Goal: Information Seeking & Learning: Learn about a topic

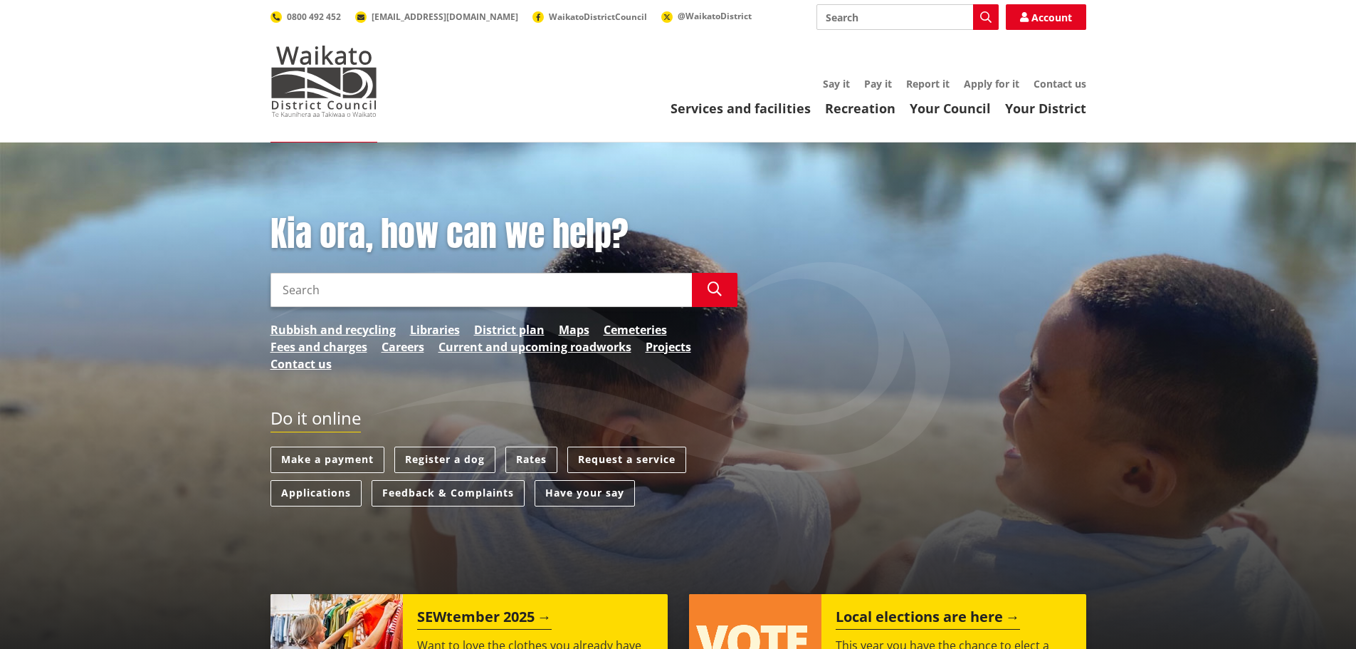
click at [444, 302] on input "Search" at bounding box center [481, 290] width 421 height 34
click at [444, 299] on input "water bylaw" at bounding box center [481, 290] width 421 height 34
type input "water bylaw"
click at [708, 283] on icon "button" at bounding box center [715, 289] width 14 height 14
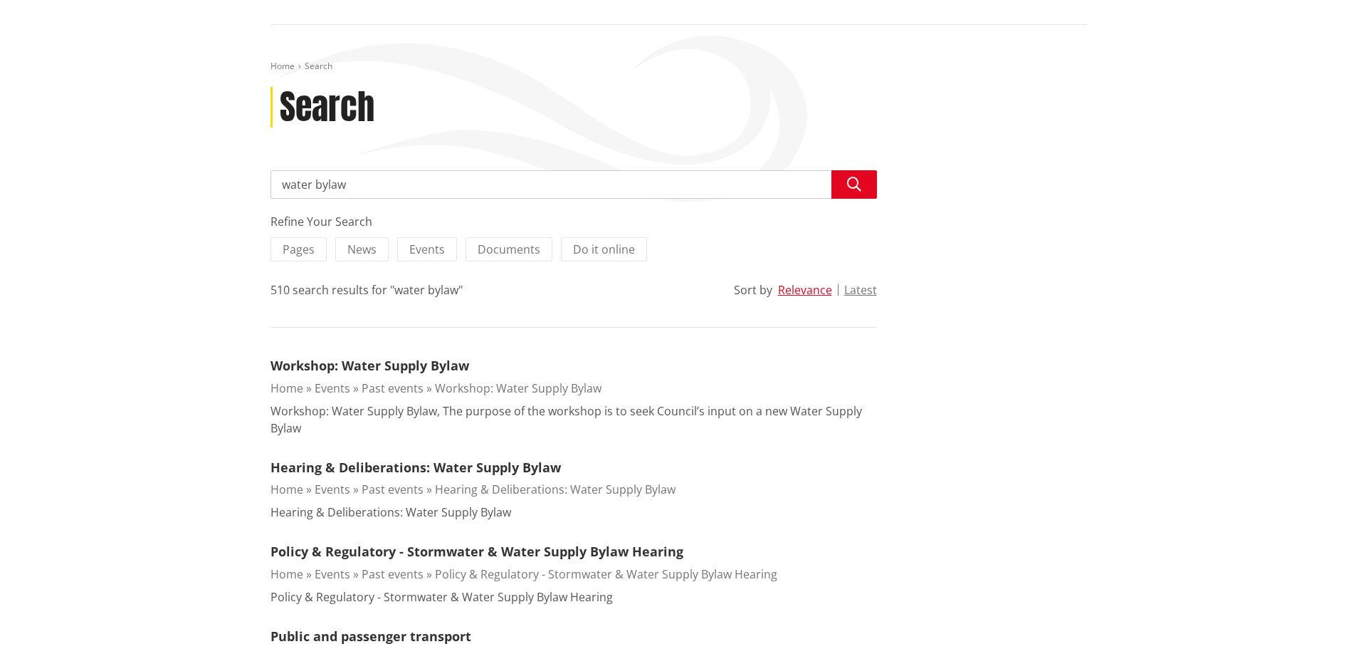
scroll to position [71, 0]
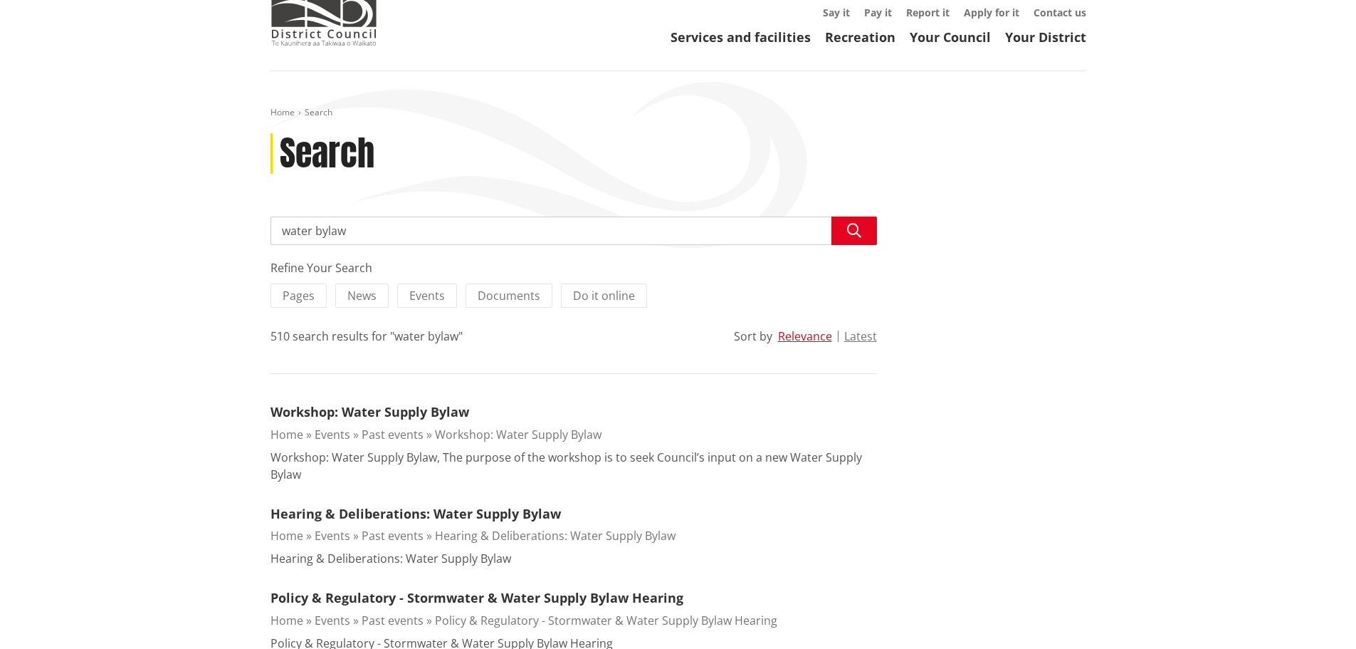
click at [317, 229] on input "water bylaw" at bounding box center [574, 230] width 607 height 28
type input "water connectionbylaw"
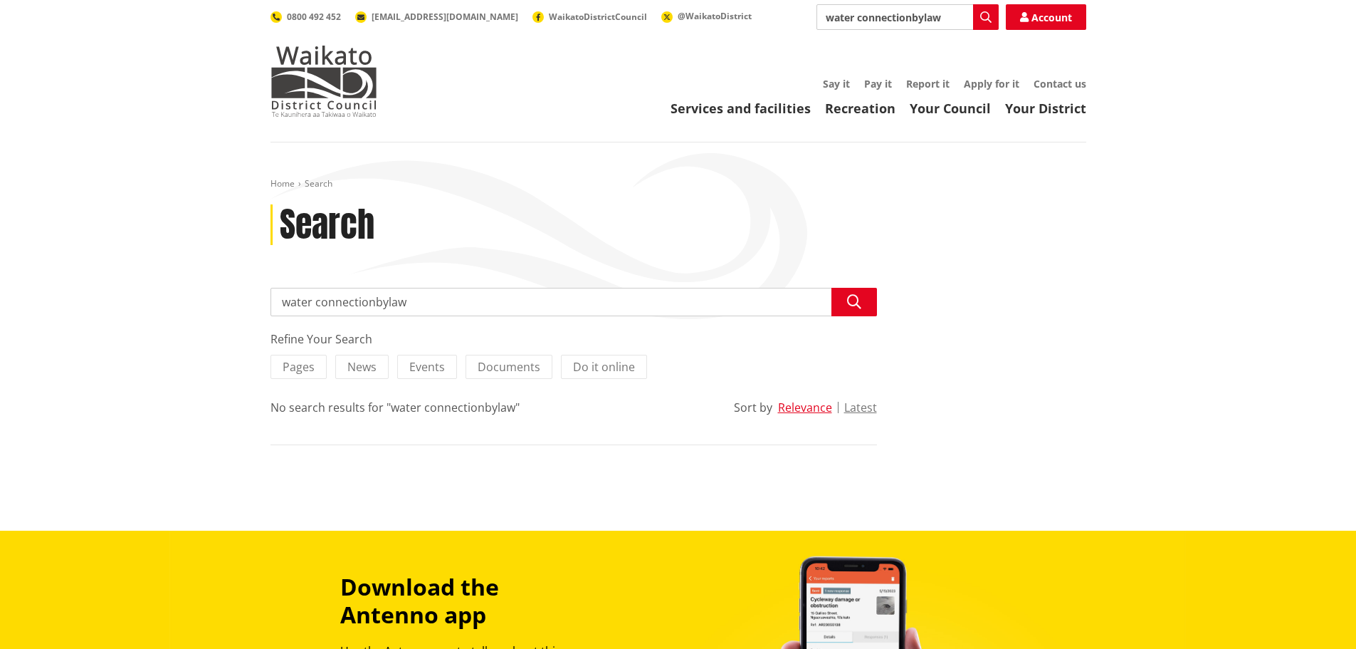
click at [373, 302] on input "water connectionbylaw" at bounding box center [574, 302] width 607 height 28
type input "water connection bylaw"
click at [868, 291] on button "Search" at bounding box center [854, 302] width 46 height 28
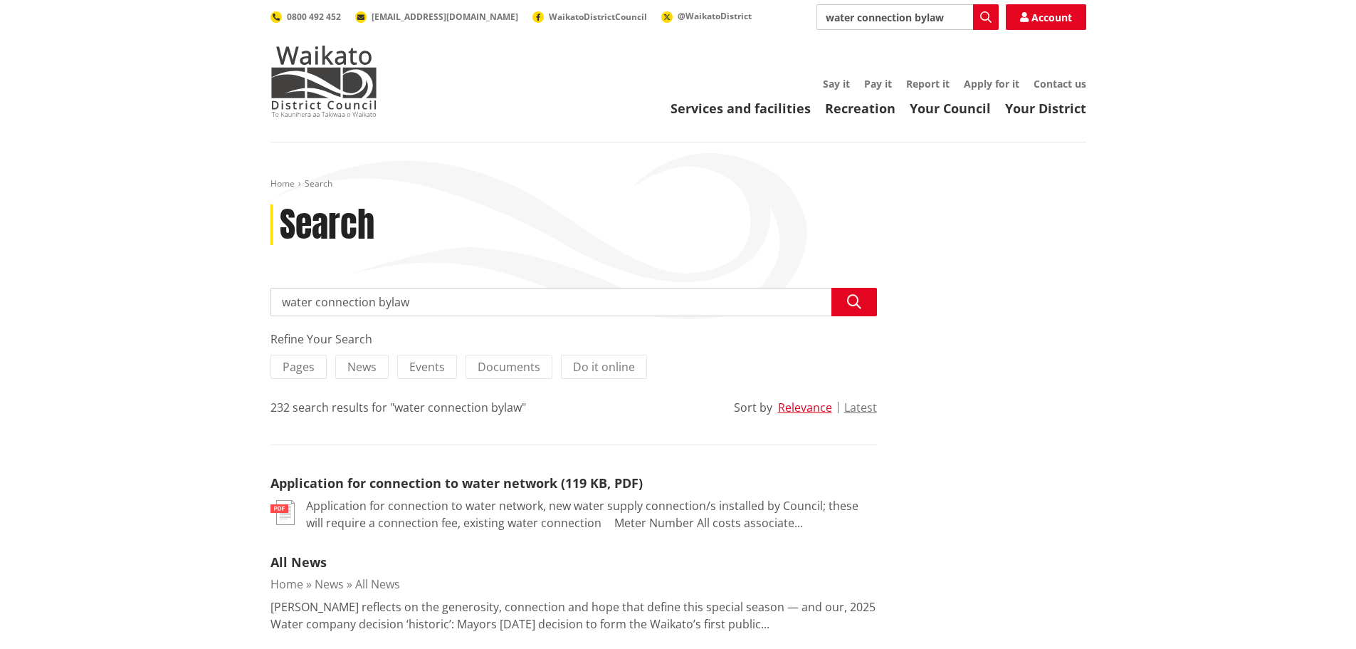
drag, startPoint x: 373, startPoint y: 302, endPoint x: 189, endPoint y: 298, distance: 184.4
type input "trickle feed bylaw"
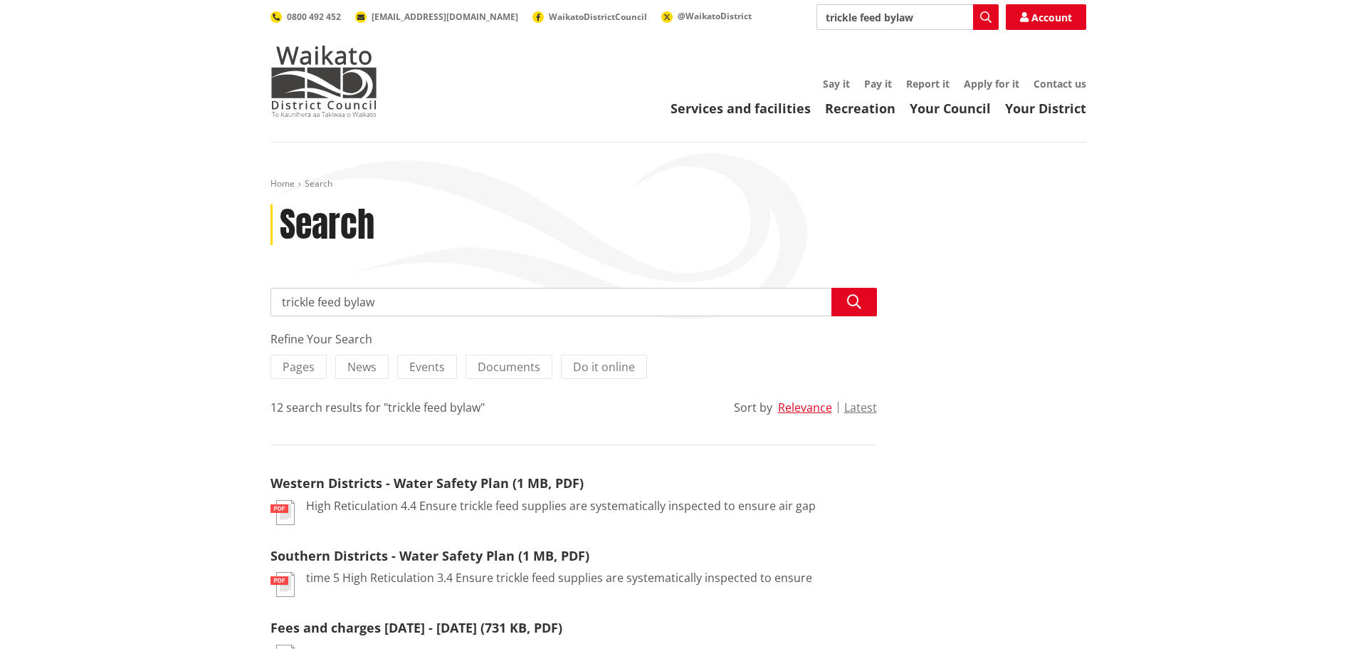
click at [369, 312] on input "trickle feed bylaw" at bounding box center [574, 302] width 607 height 28
click at [384, 295] on input "trickle feed bylaw" at bounding box center [574, 302] width 607 height 28
click at [340, 303] on input "trickle feed bylaw" at bounding box center [574, 302] width 607 height 28
click at [343, 303] on input "trickle feed bylaw" at bounding box center [574, 302] width 607 height 28
drag, startPoint x: 340, startPoint y: 303, endPoint x: 206, endPoint y: 315, distance: 134.3
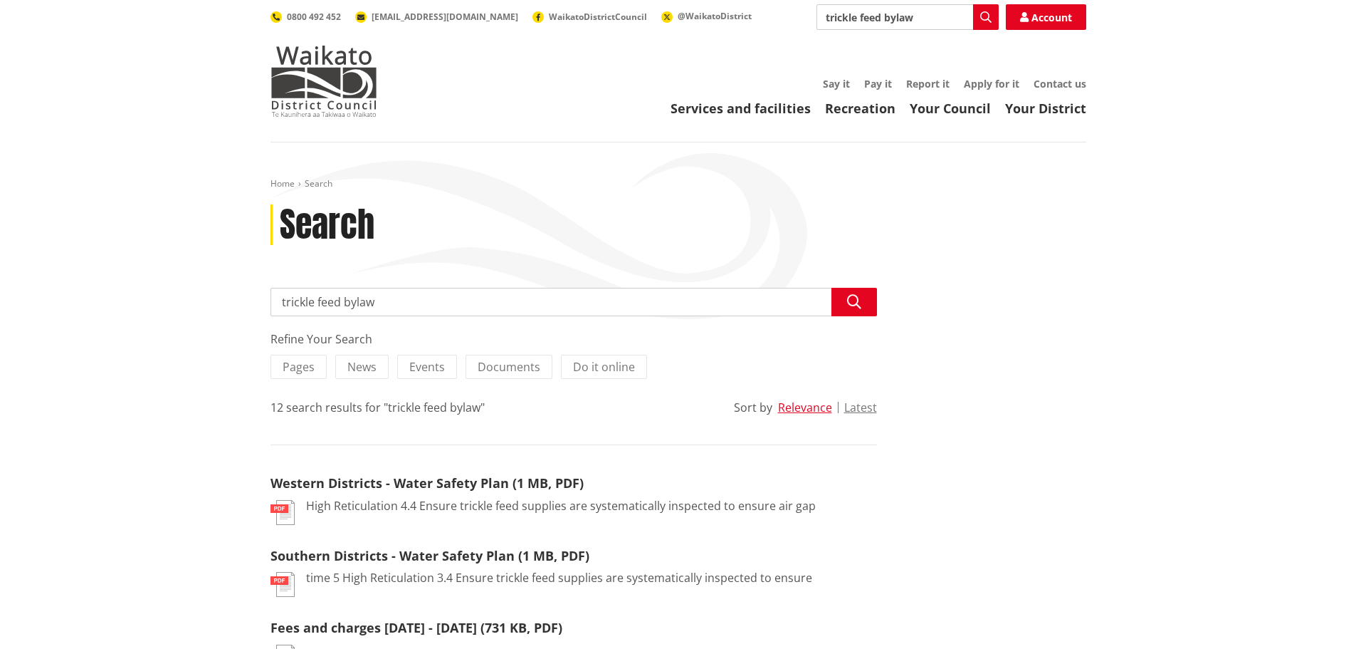
type input "wastewater bylaw"
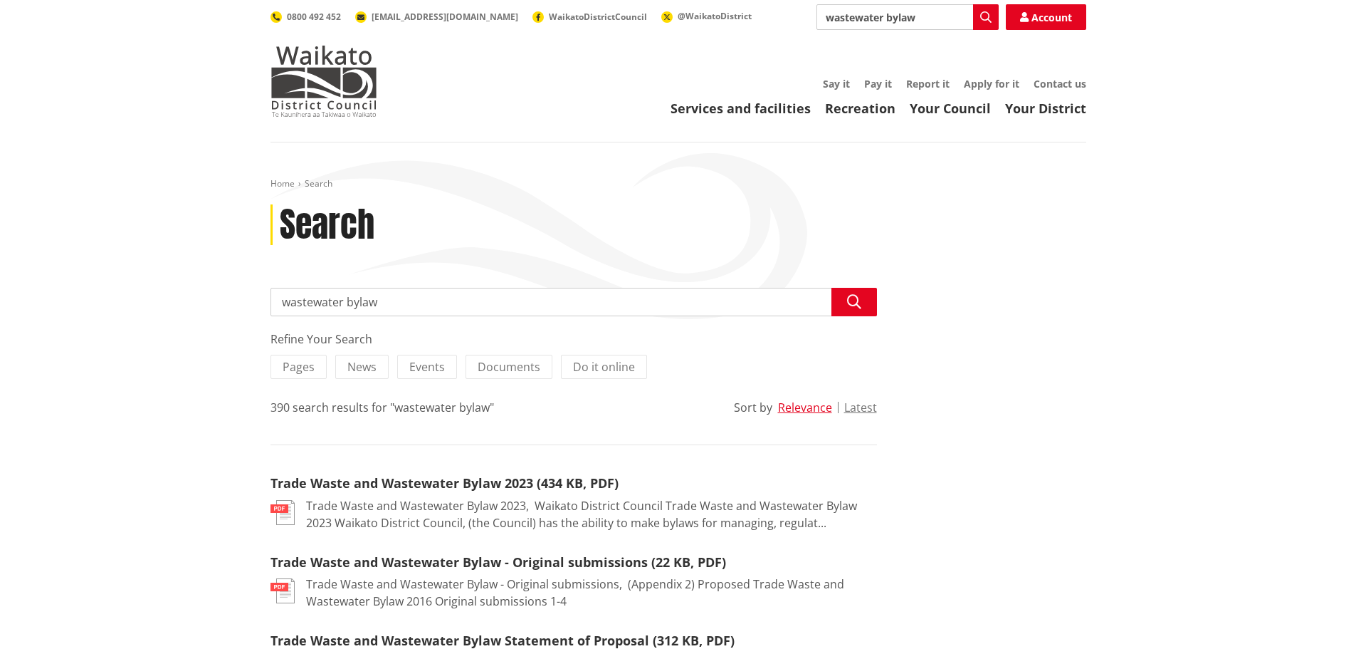
click at [378, 301] on input "wastewater bylaw" at bounding box center [574, 302] width 607 height 28
drag, startPoint x: 388, startPoint y: 304, endPoint x: 97, endPoint y: 284, distance: 291.8
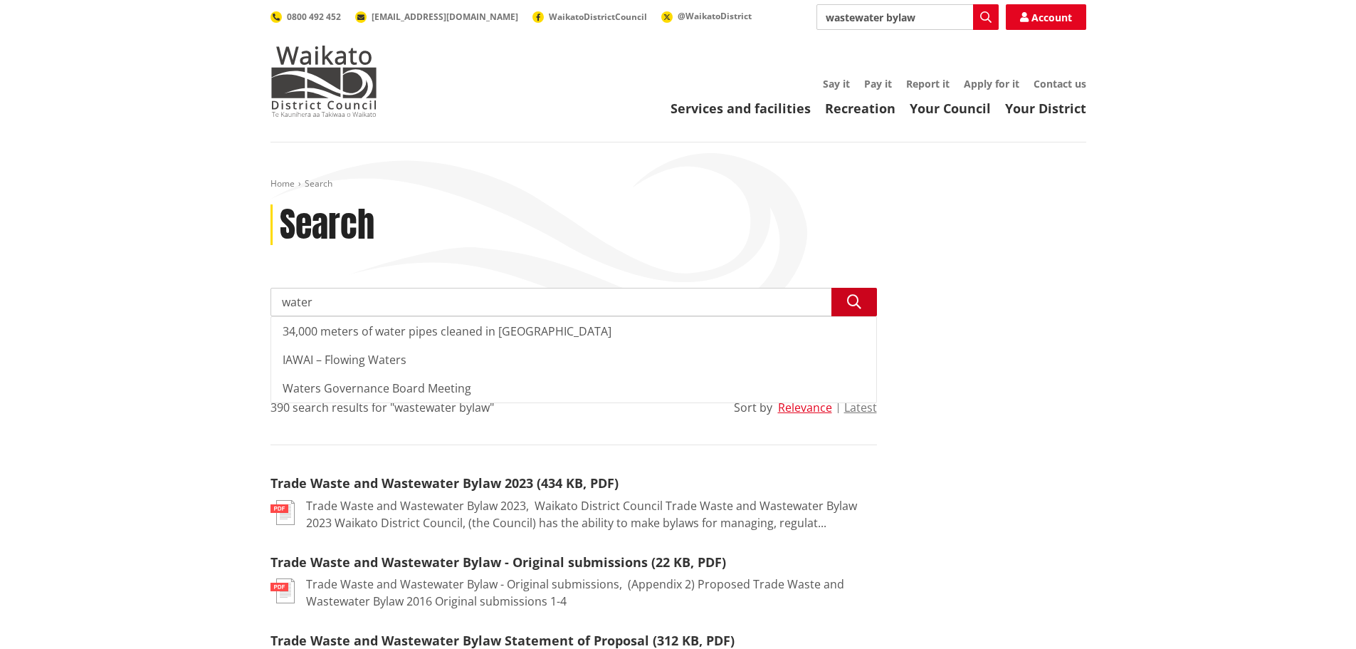
type input "water"
click at [859, 300] on icon "button" at bounding box center [854, 302] width 14 height 14
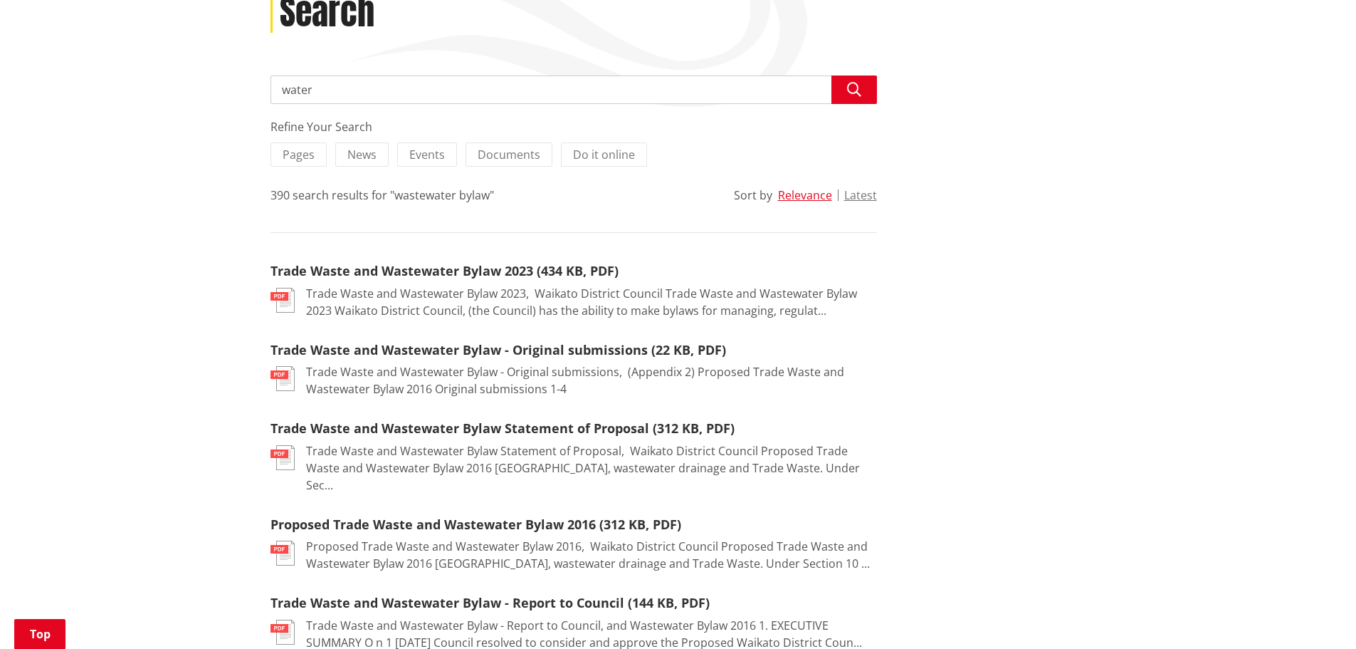
scroll to position [214, 0]
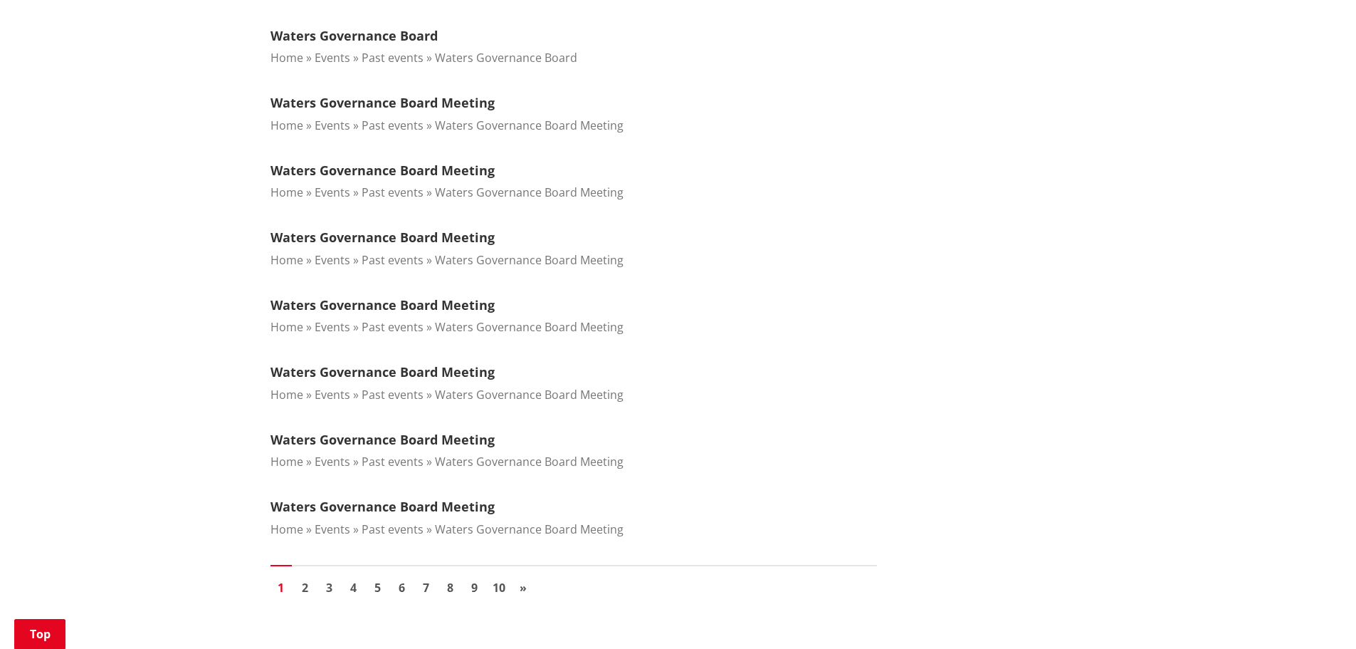
scroll to position [1424, 0]
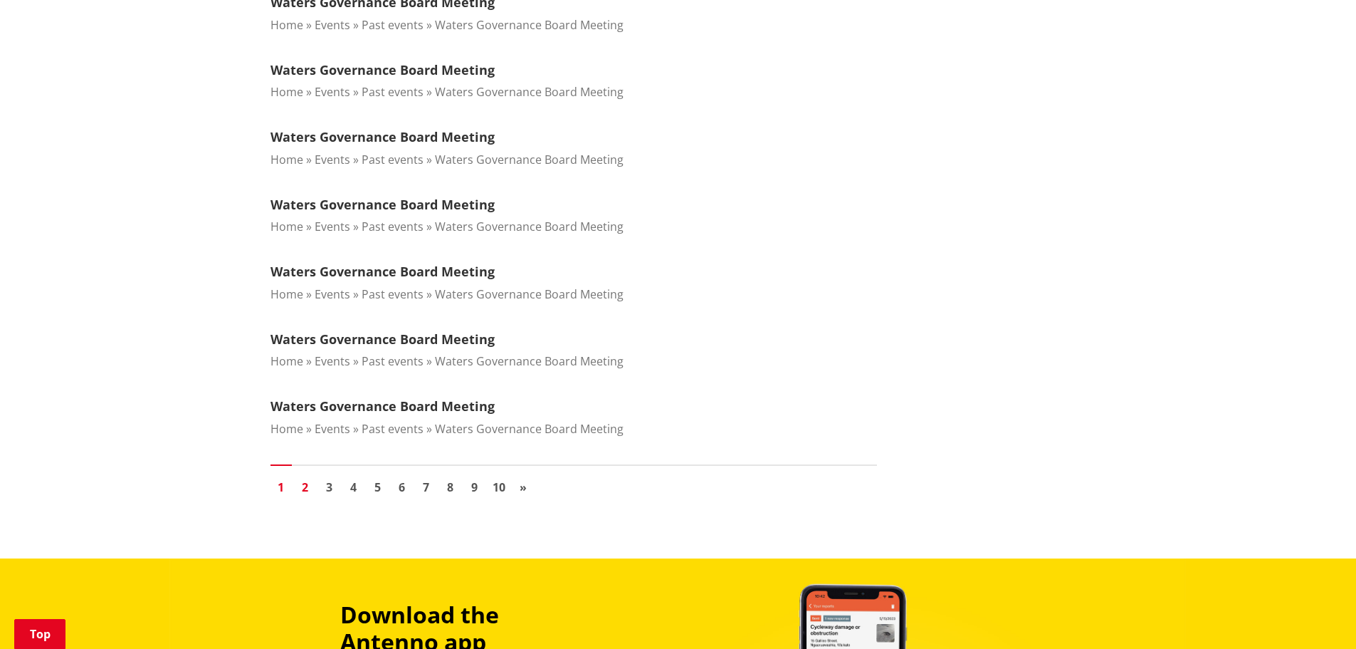
click at [305, 487] on link "2" at bounding box center [305, 486] width 21 height 21
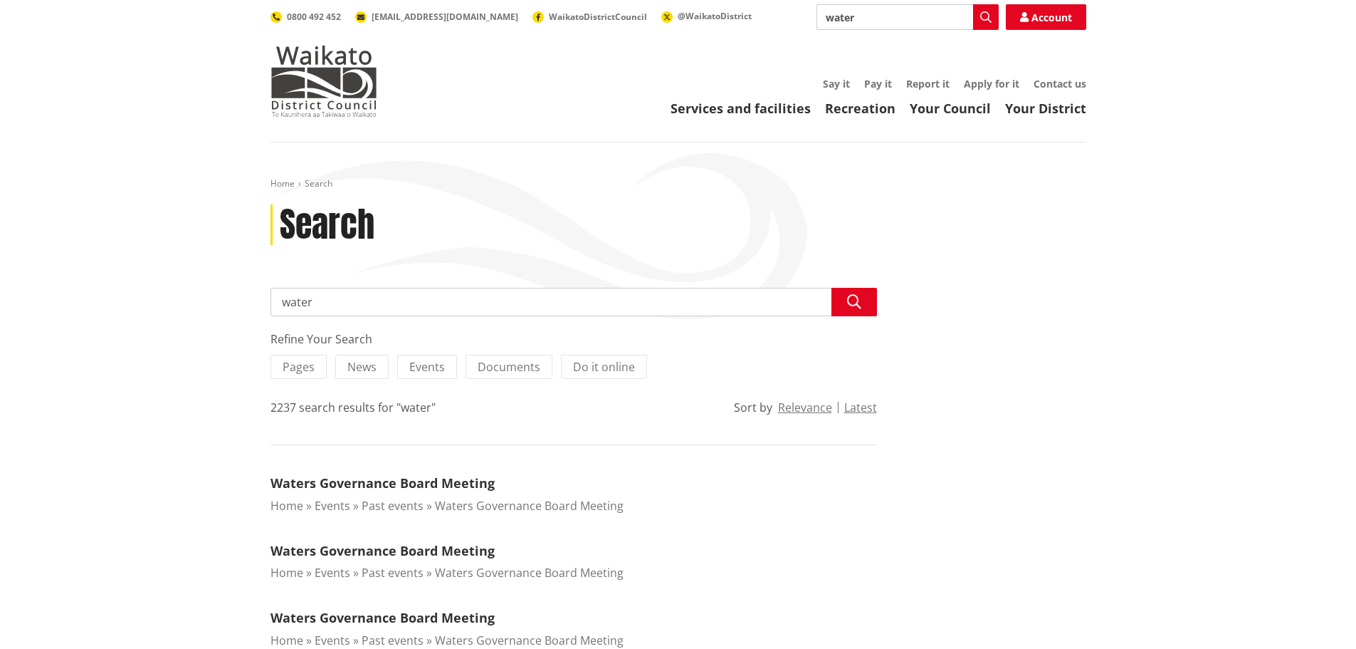
click at [348, 288] on input "water" at bounding box center [574, 302] width 607 height 28
type input "water connection"
click at [849, 304] on icon "button" at bounding box center [854, 302] width 14 height 14
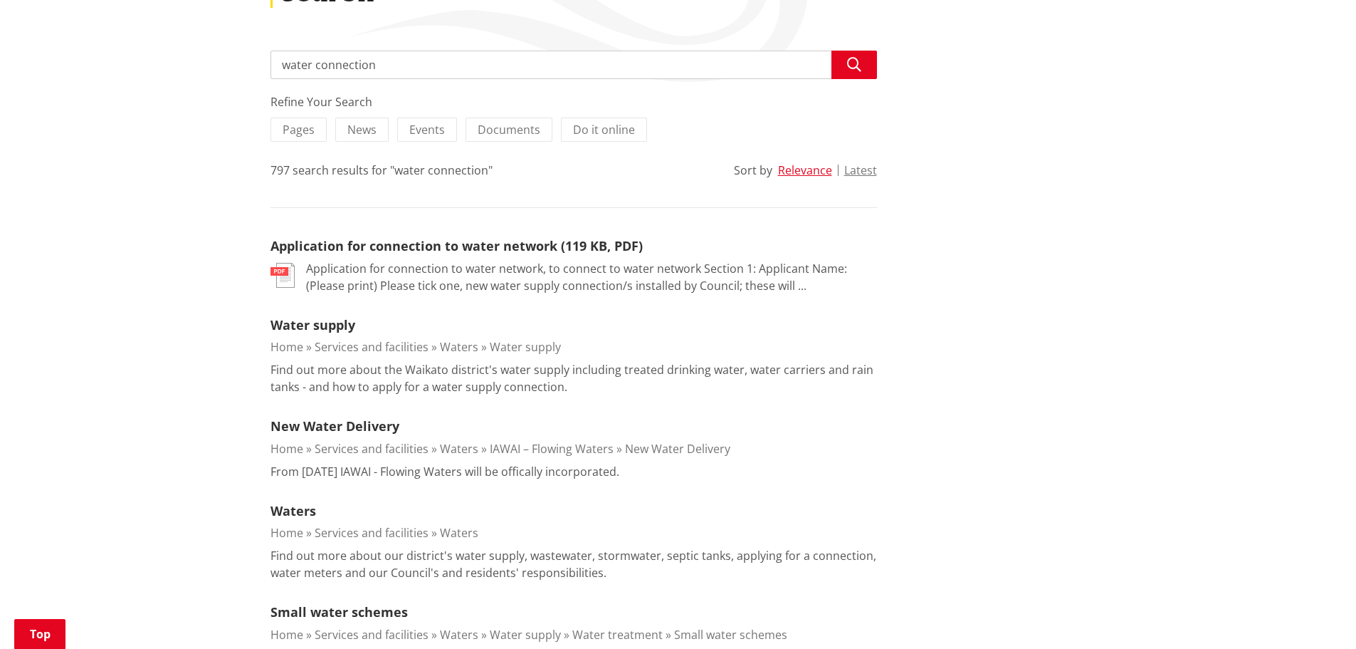
scroll to position [285, 0]
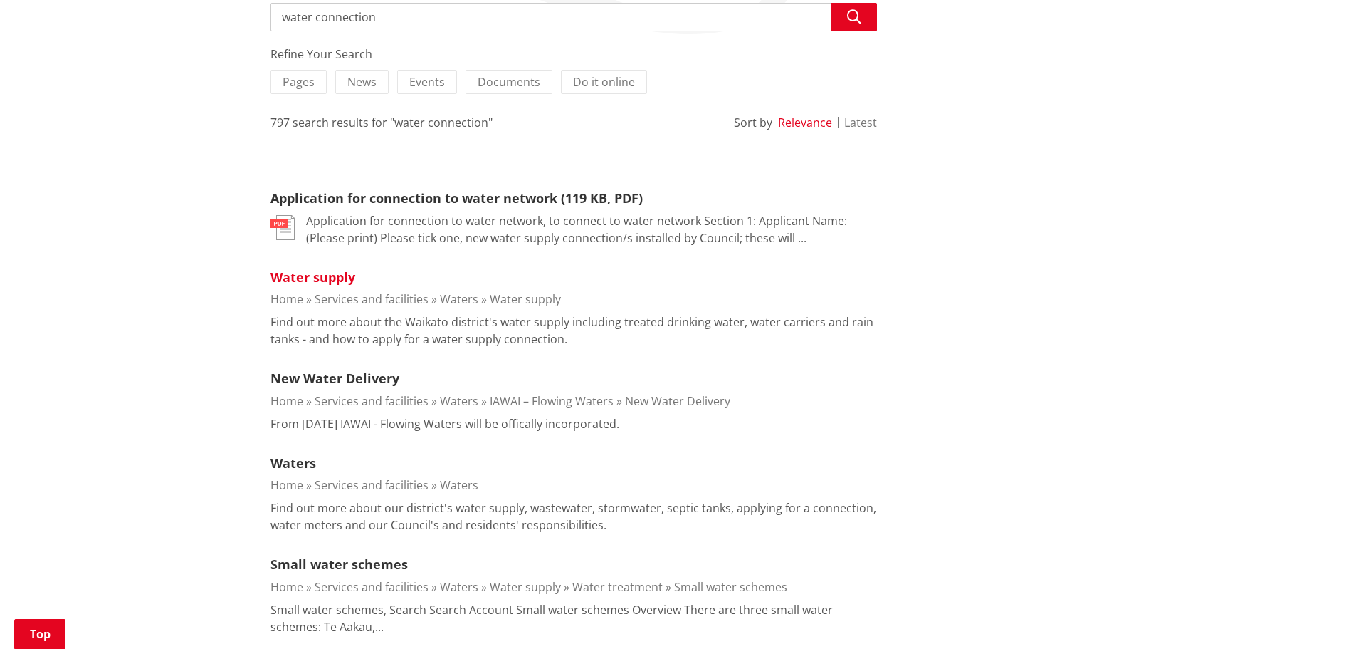
click at [313, 282] on link "Water supply" at bounding box center [313, 276] width 85 height 17
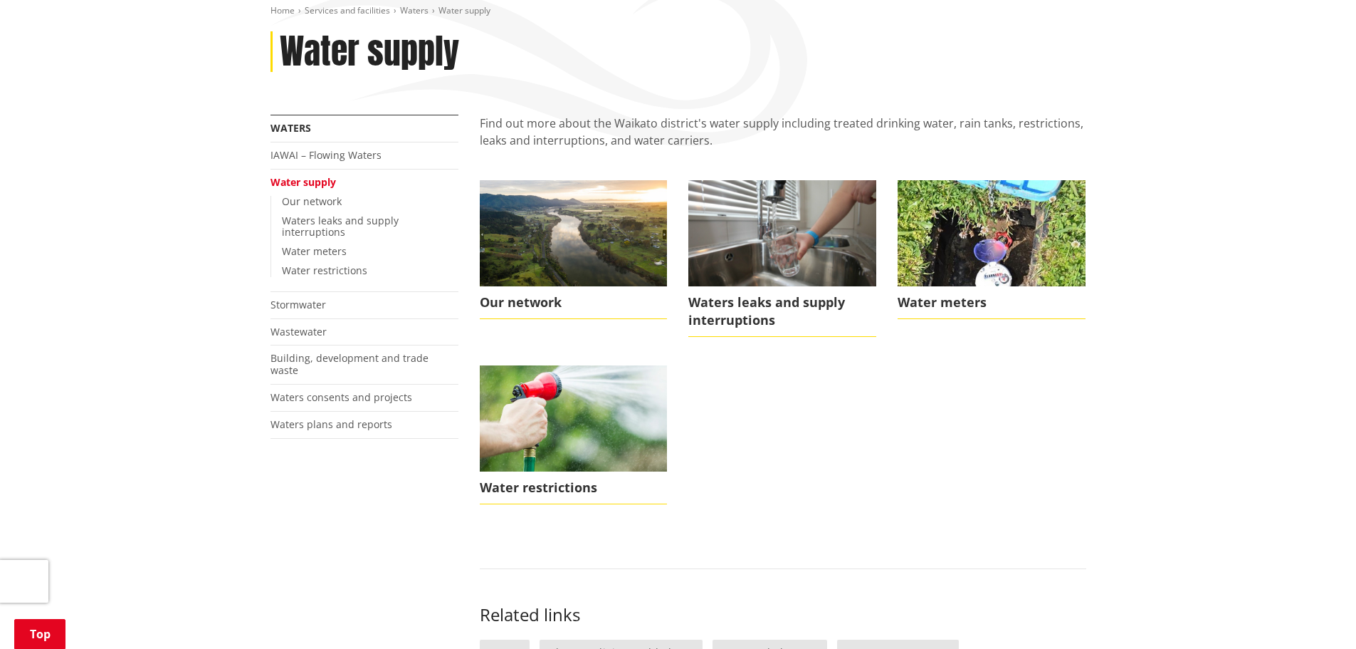
scroll to position [214, 0]
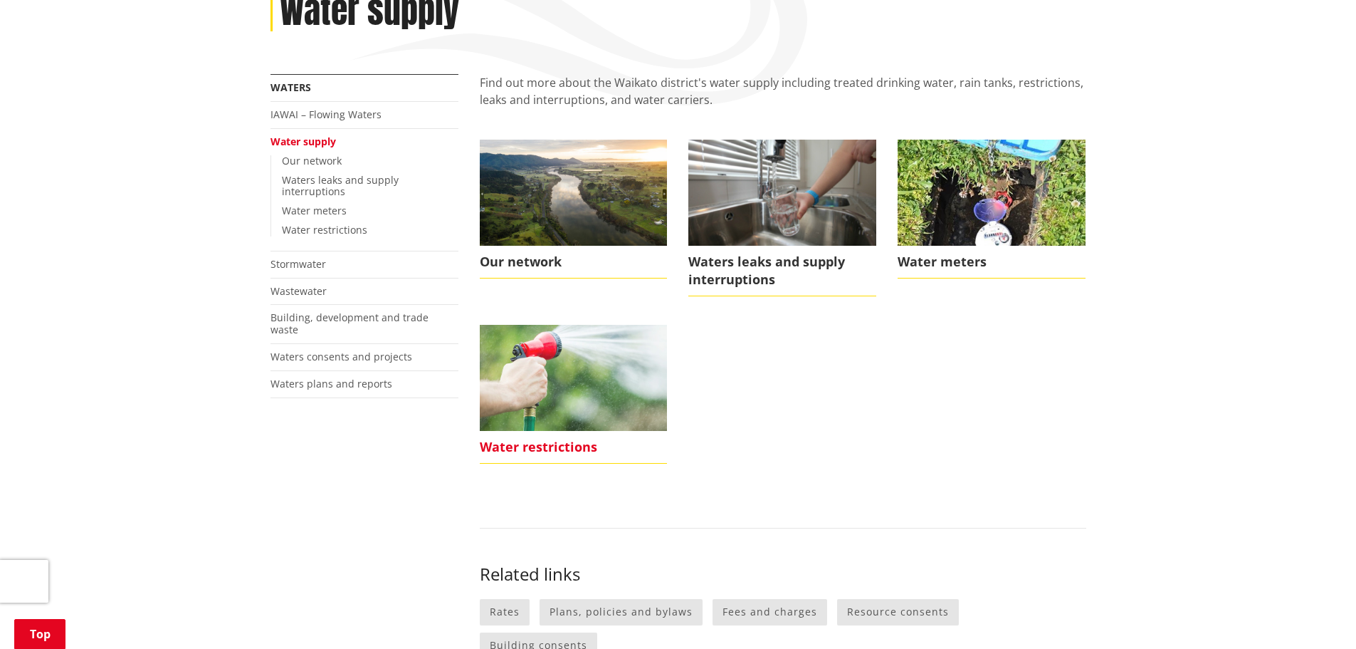
click at [542, 411] on img at bounding box center [574, 377] width 188 height 105
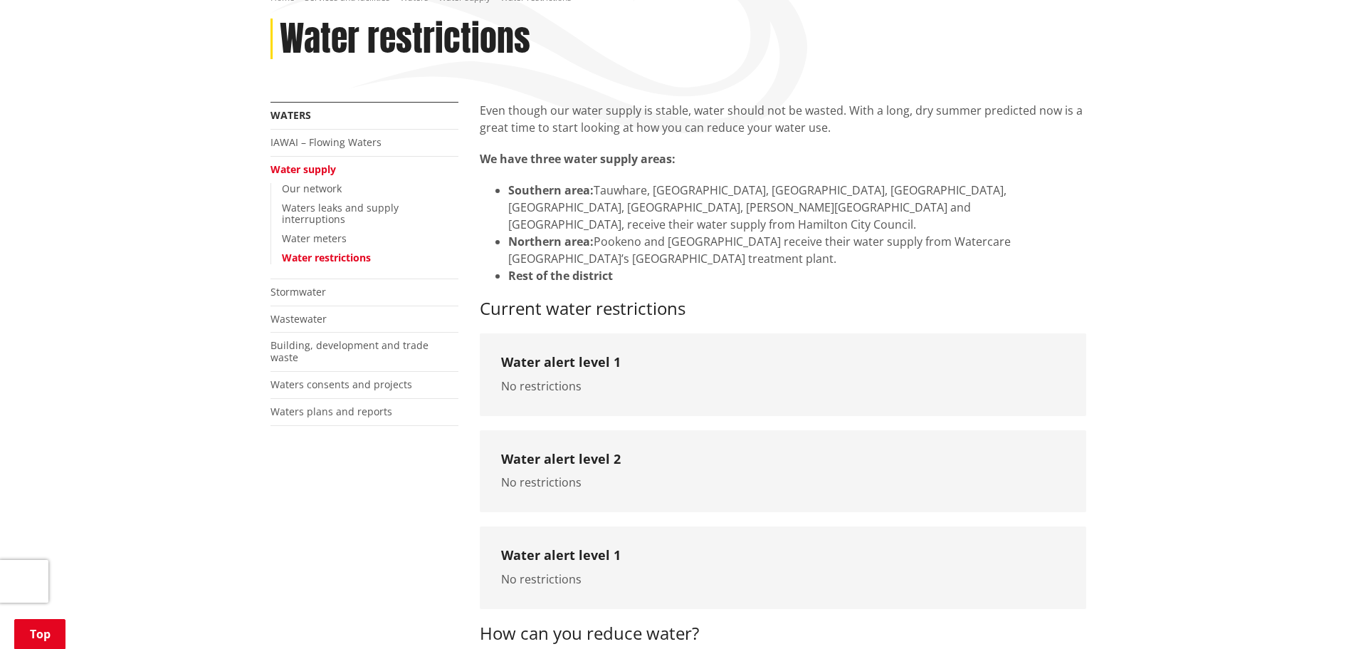
scroll to position [142, 0]
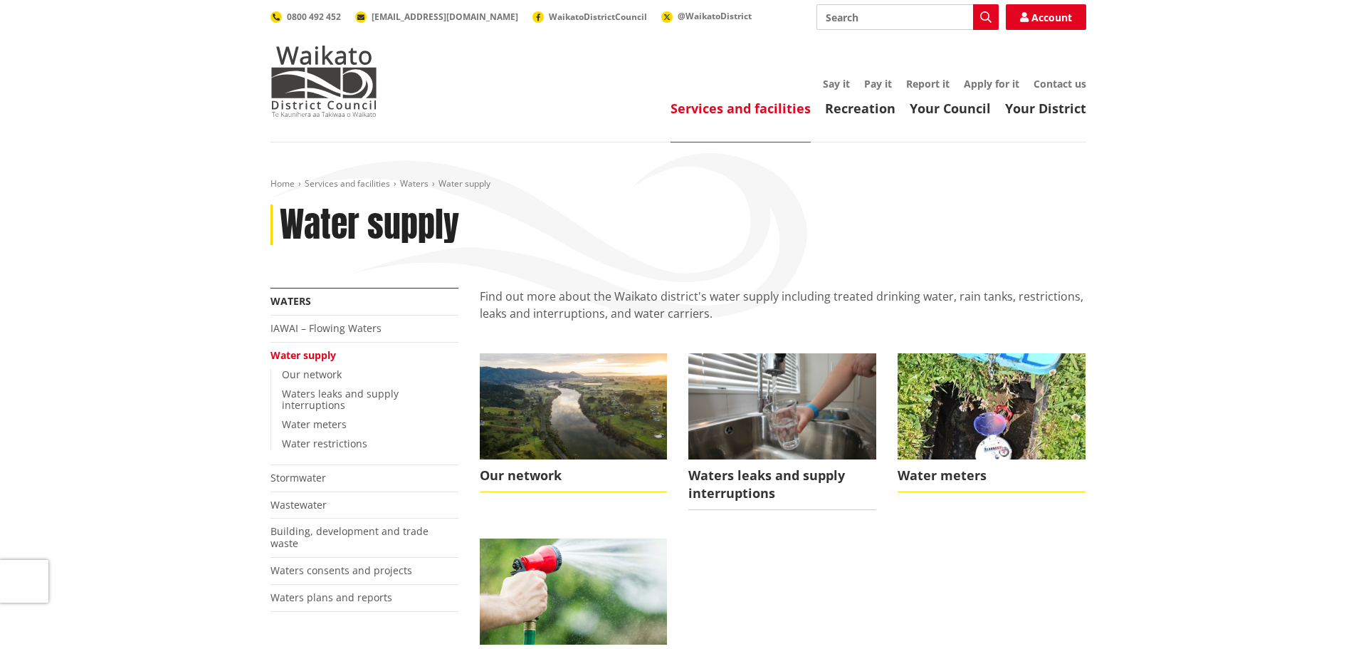
scroll to position [214, 0]
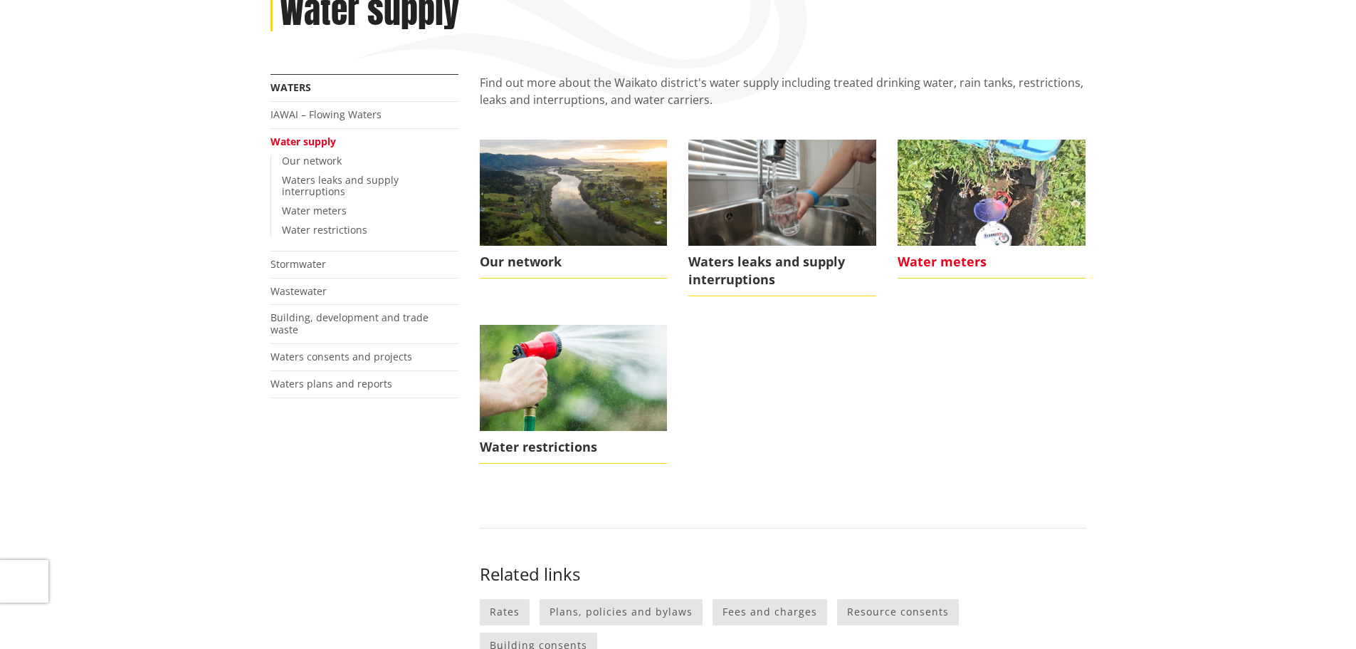
click at [966, 214] on img at bounding box center [992, 192] width 188 height 105
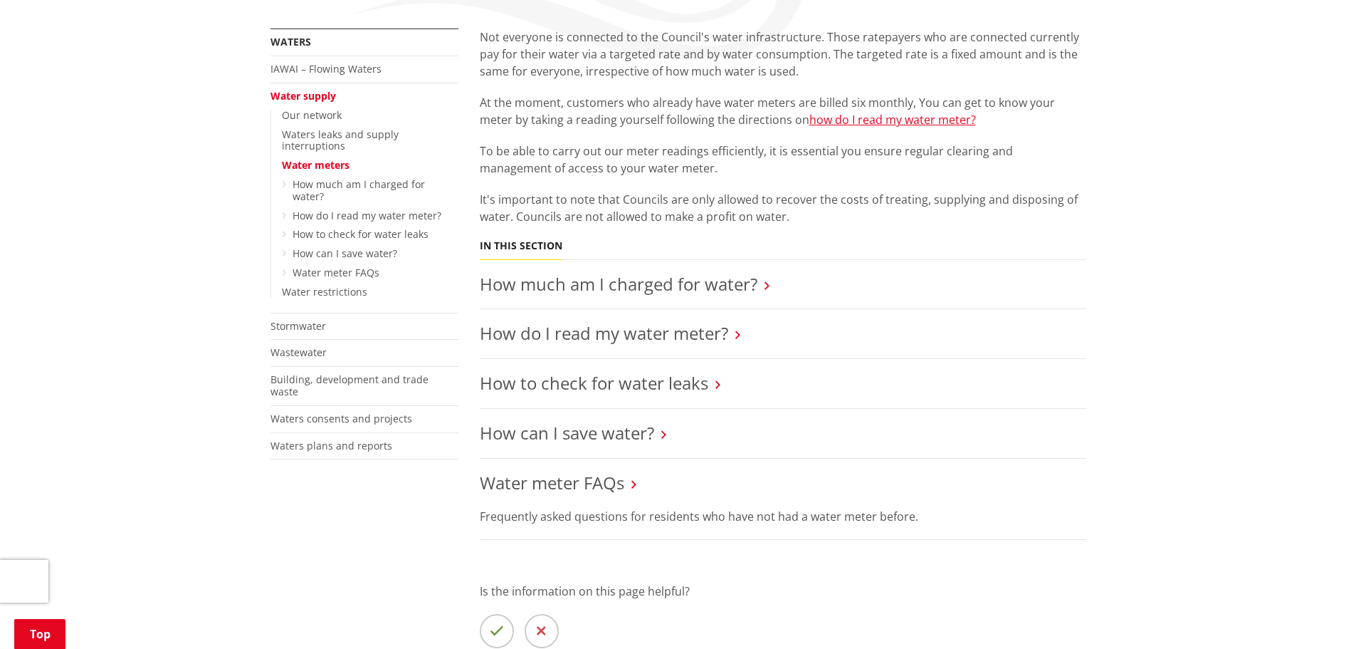
scroll to position [214, 0]
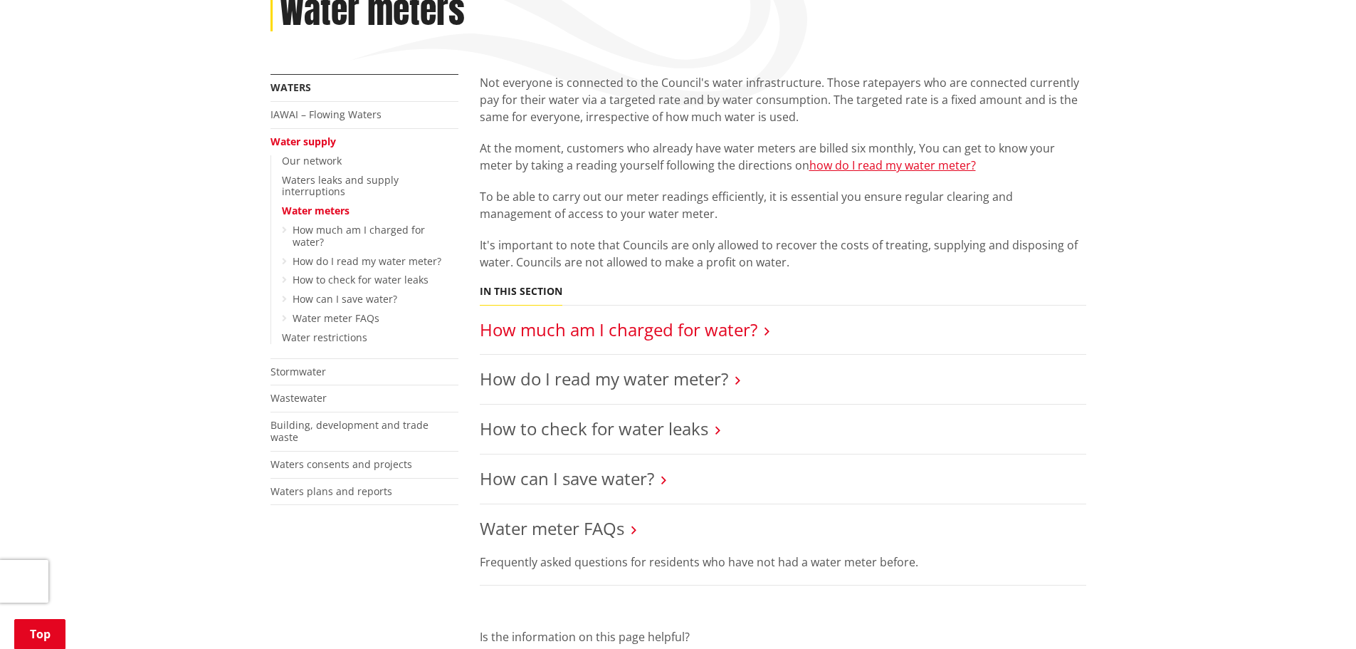
click at [631, 333] on link "How much am I charged for water?" at bounding box center [619, 328] width 278 height 23
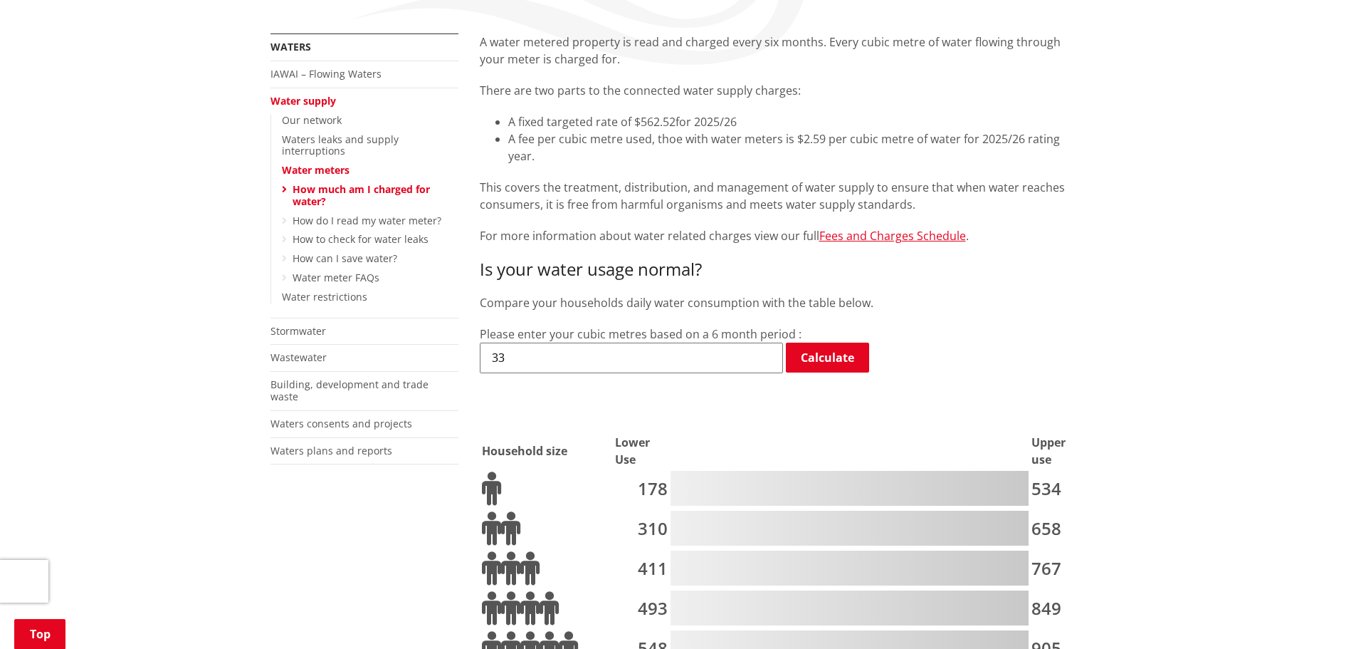
scroll to position [285, 0]
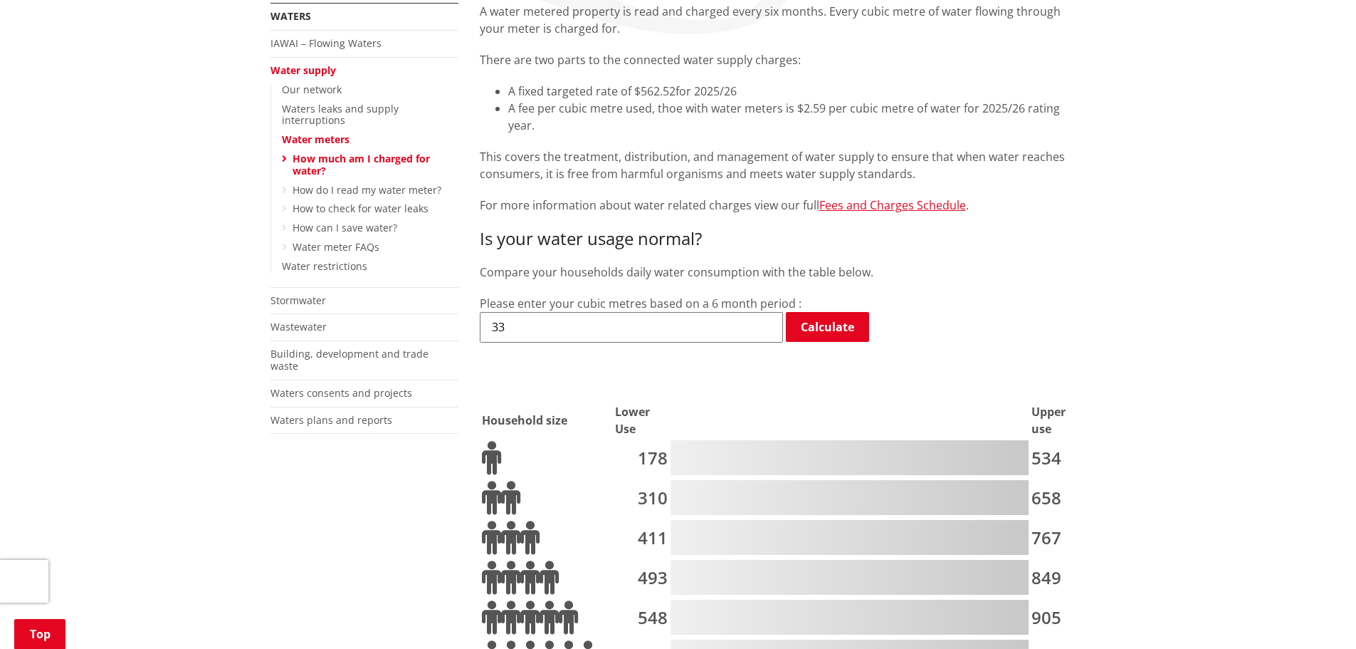
click at [761, 86] on li "A fixed targeted rate of $562.52 for 2025/26" at bounding box center [797, 91] width 578 height 17
click at [760, 95] on li "A fixed targeted rate of $562.52 for 2025/26" at bounding box center [797, 91] width 578 height 17
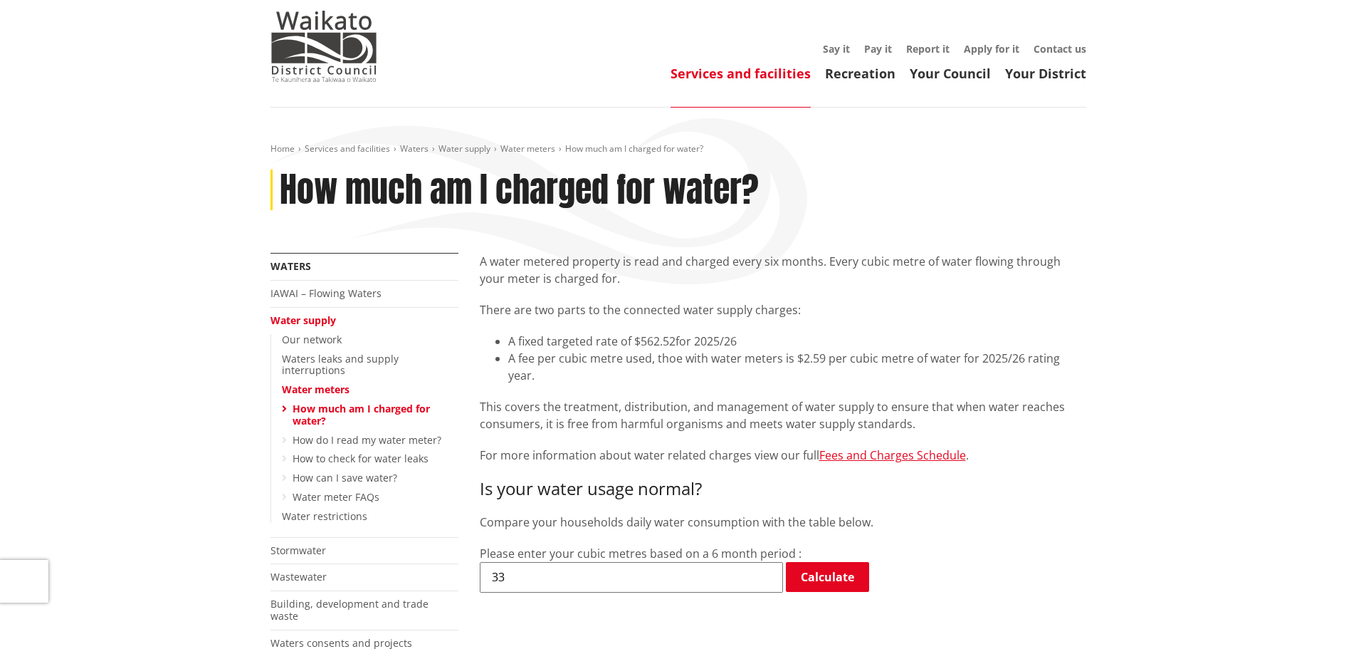
scroll to position [0, 0]
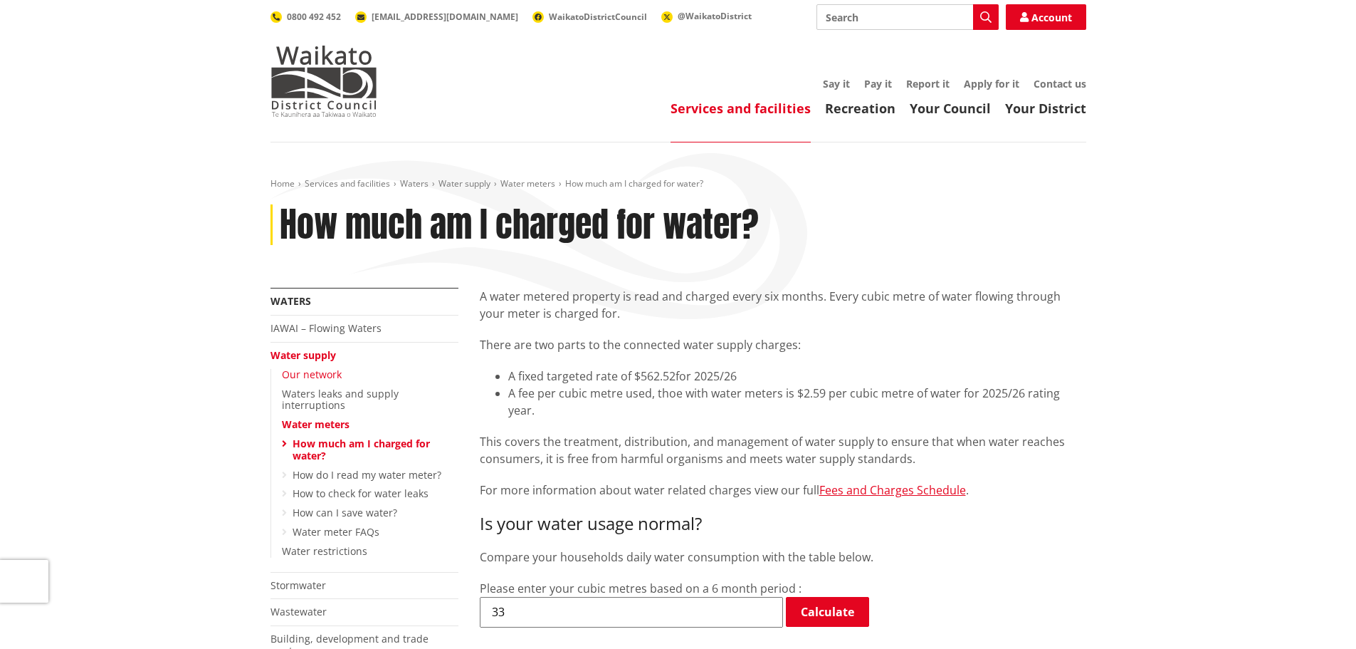
click at [298, 374] on link "Our network" at bounding box center [312, 374] width 60 height 14
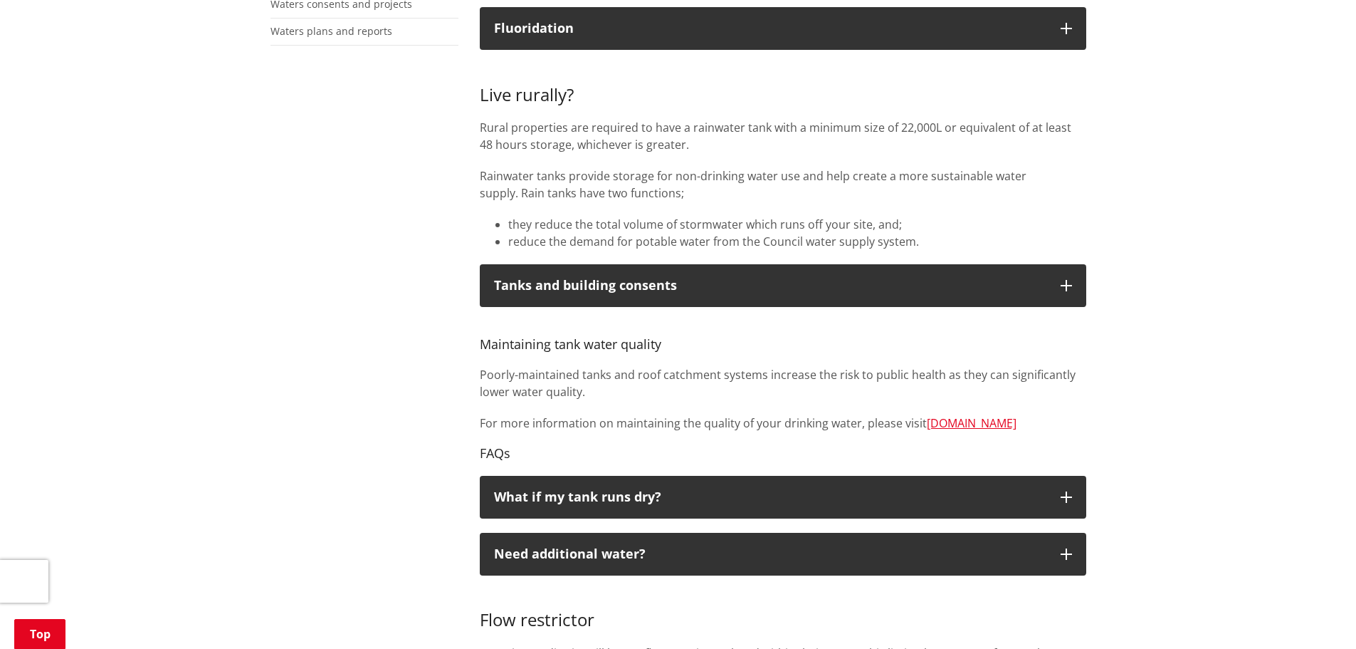
scroll to position [569, 0]
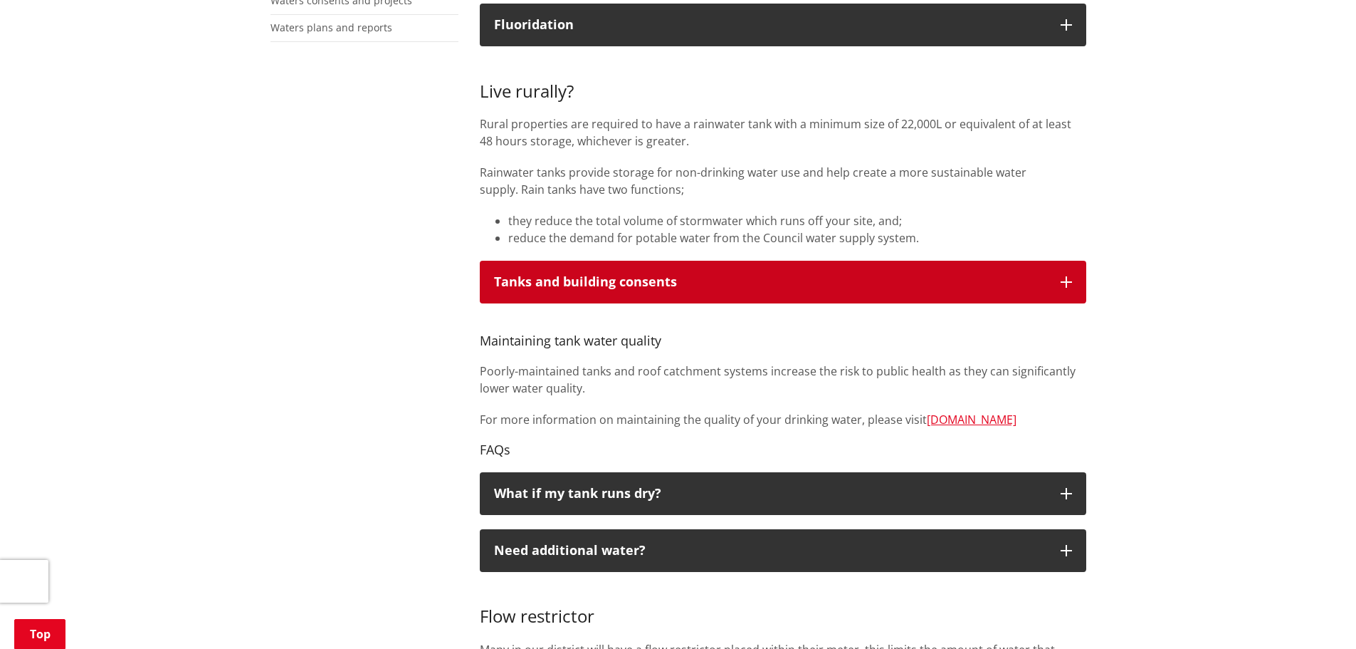
click at [722, 272] on button "Tanks and building consents" at bounding box center [783, 282] width 607 height 43
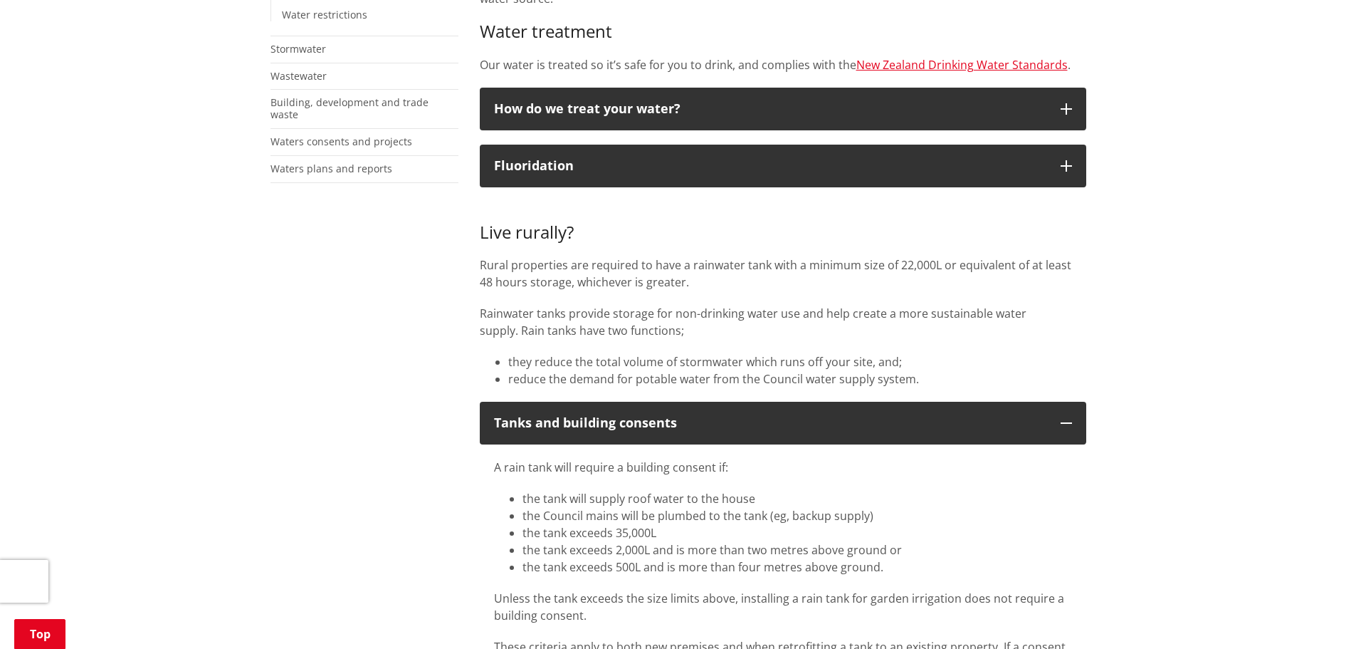
scroll to position [427, 0]
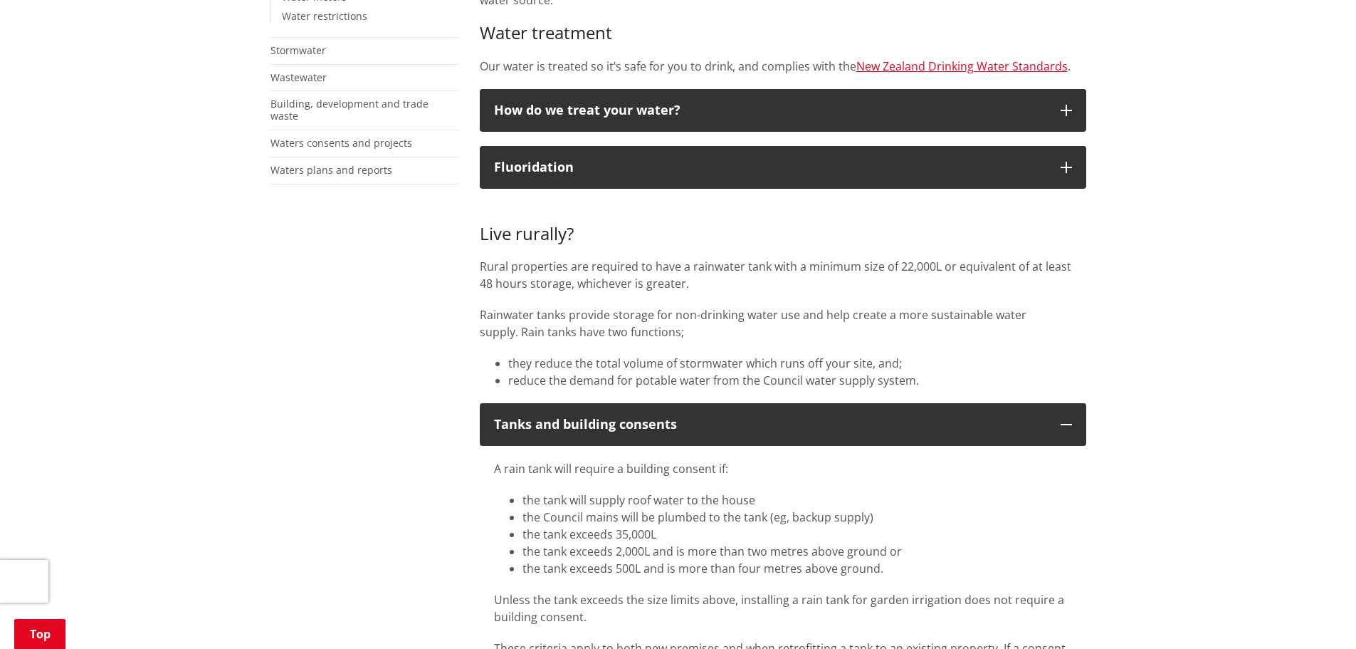
click at [591, 273] on p "Rural properties are required to have a rainwater tank with a minimum size of 2…" at bounding box center [783, 275] width 607 height 34
click at [609, 379] on li "reduce the demand for potable water from the Council water supply system." at bounding box center [797, 380] width 578 height 17
click at [838, 350] on div "Live rurally? Rural properties are required to have a rainwater tank with a min…" at bounding box center [783, 296] width 607 height 187
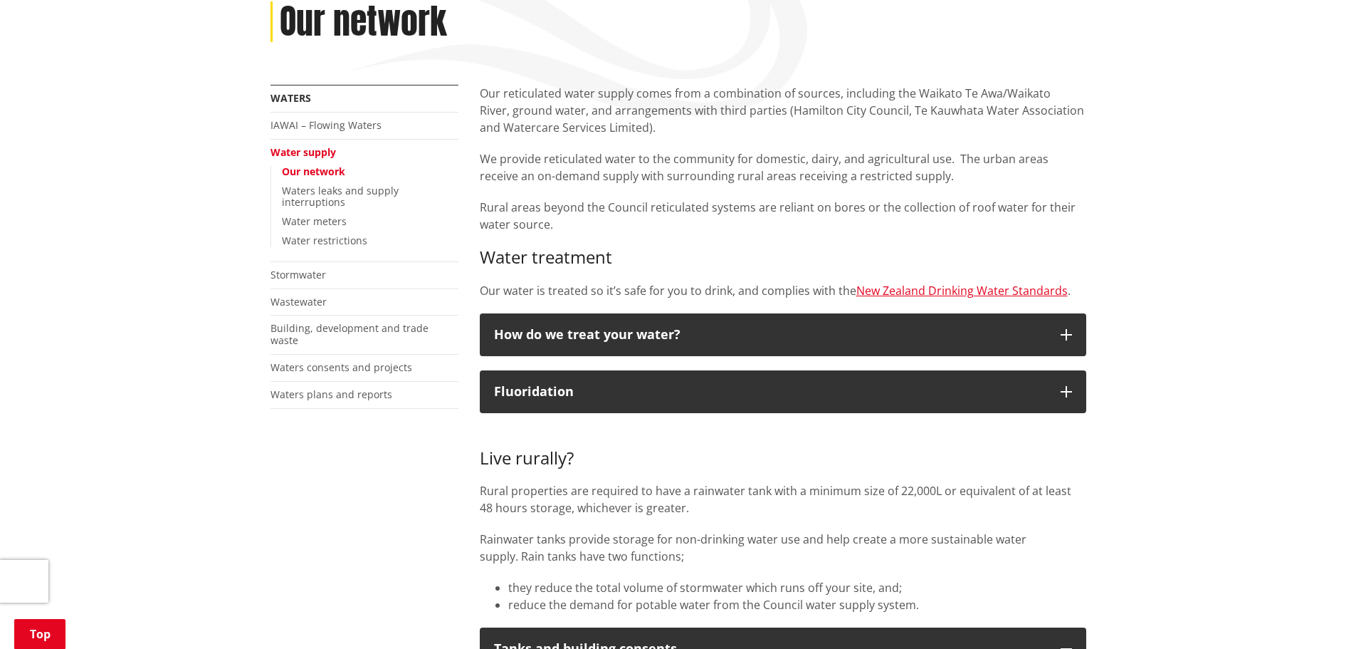
scroll to position [214, 0]
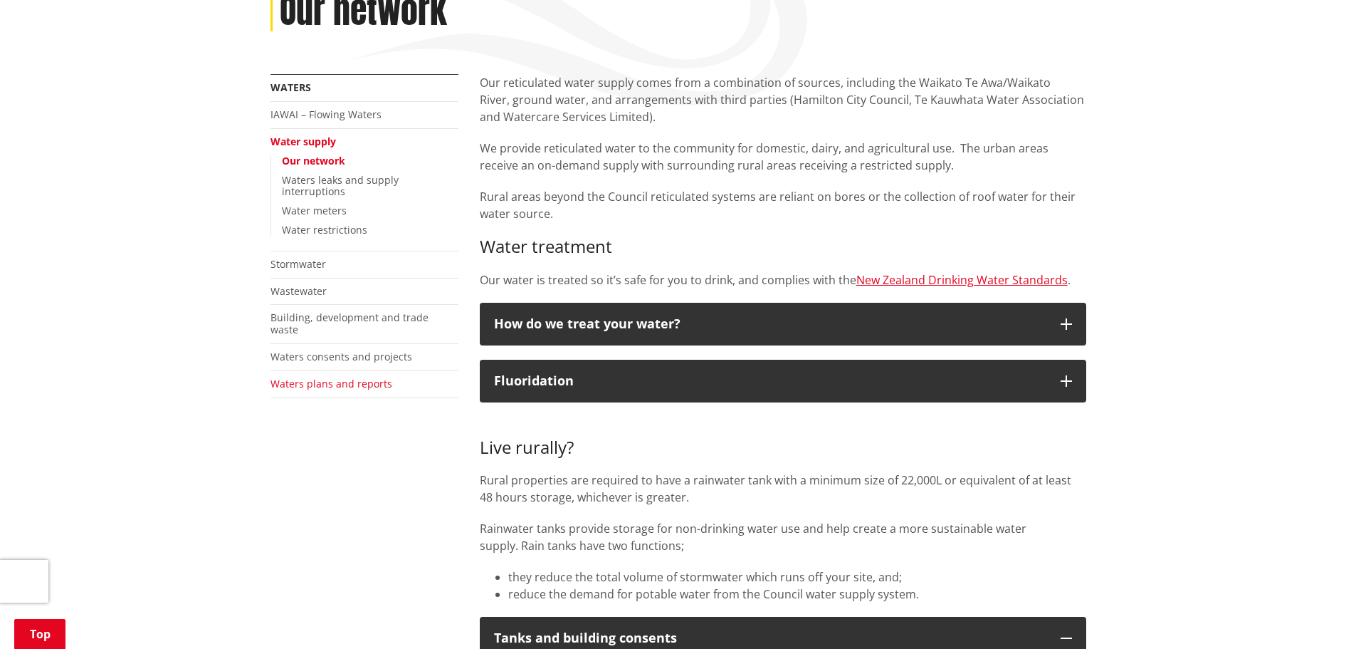
click at [337, 377] on link "Waters plans and reports" at bounding box center [332, 384] width 122 height 14
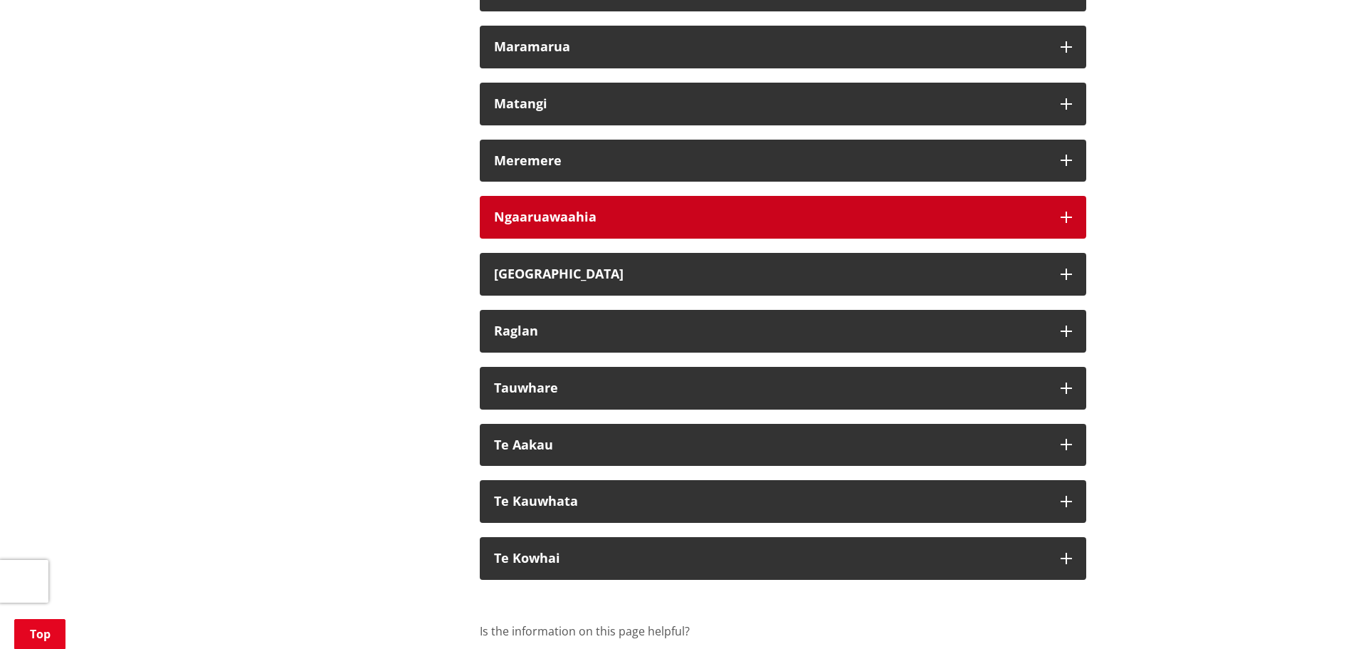
scroll to position [783, 0]
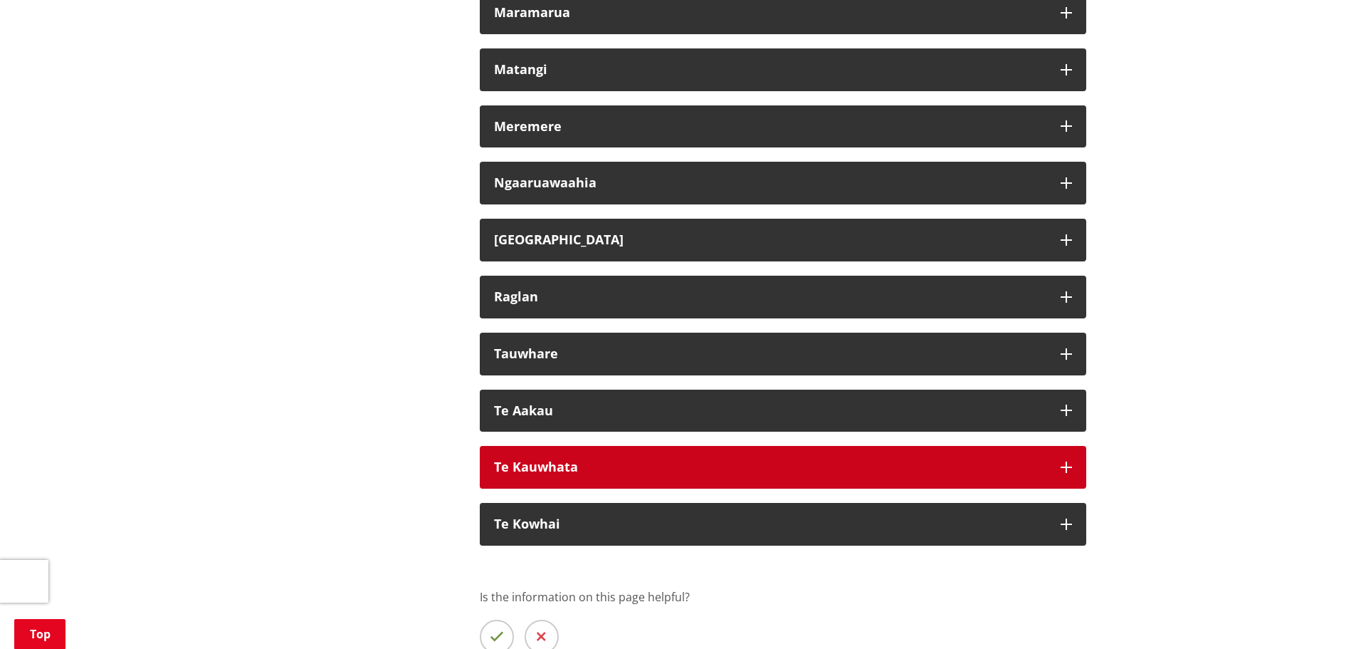
click at [731, 459] on button "Te Kauwhata" at bounding box center [783, 467] width 607 height 43
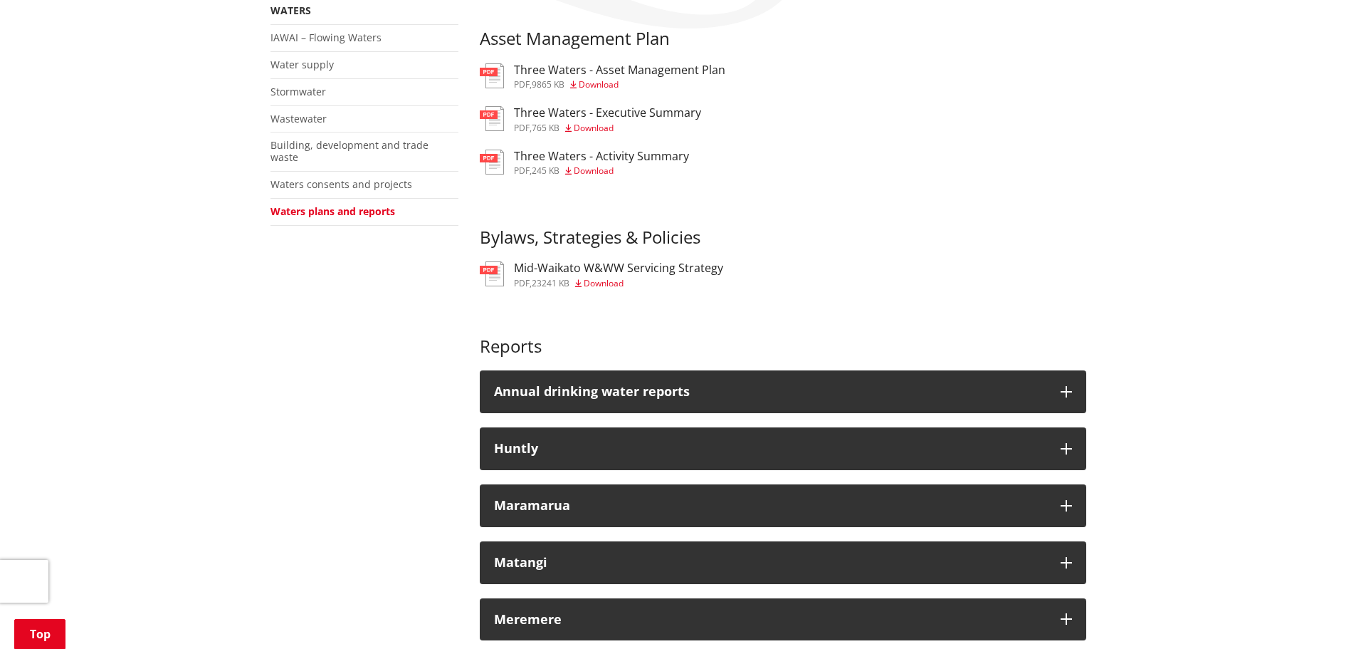
scroll to position [214, 0]
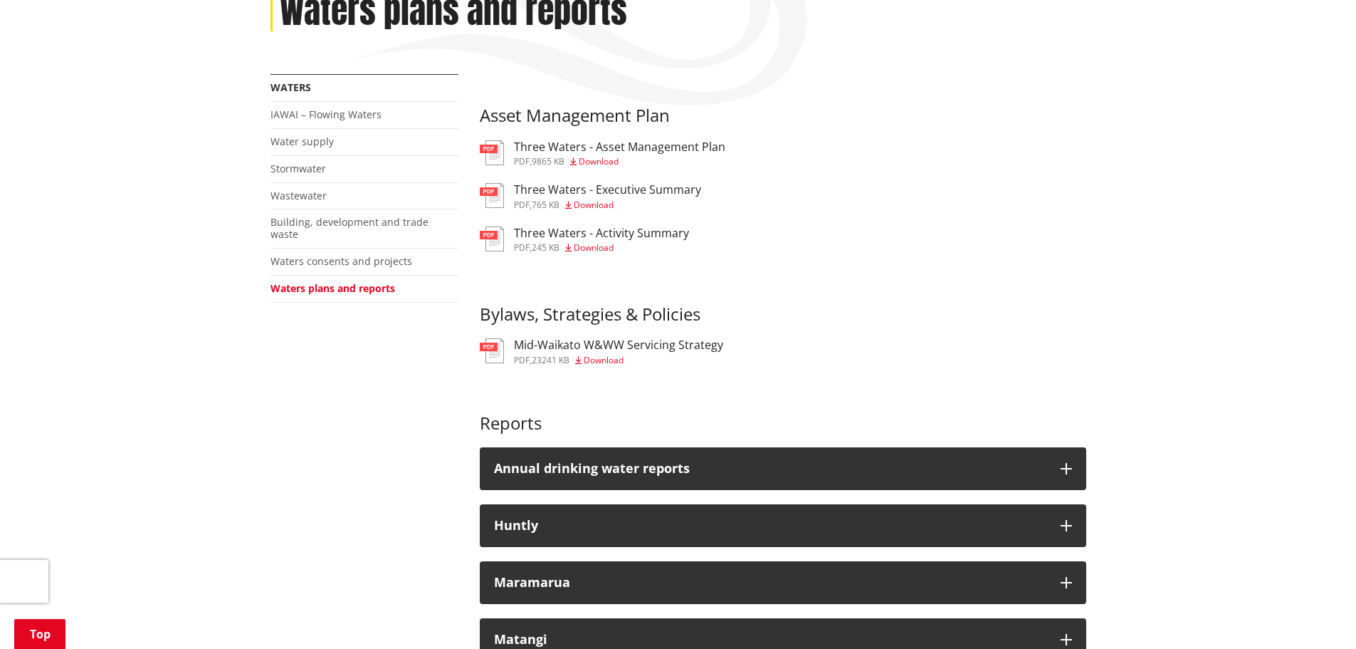
click at [619, 196] on h3 "Three Waters - Executive Summary" at bounding box center [607, 190] width 187 height 14
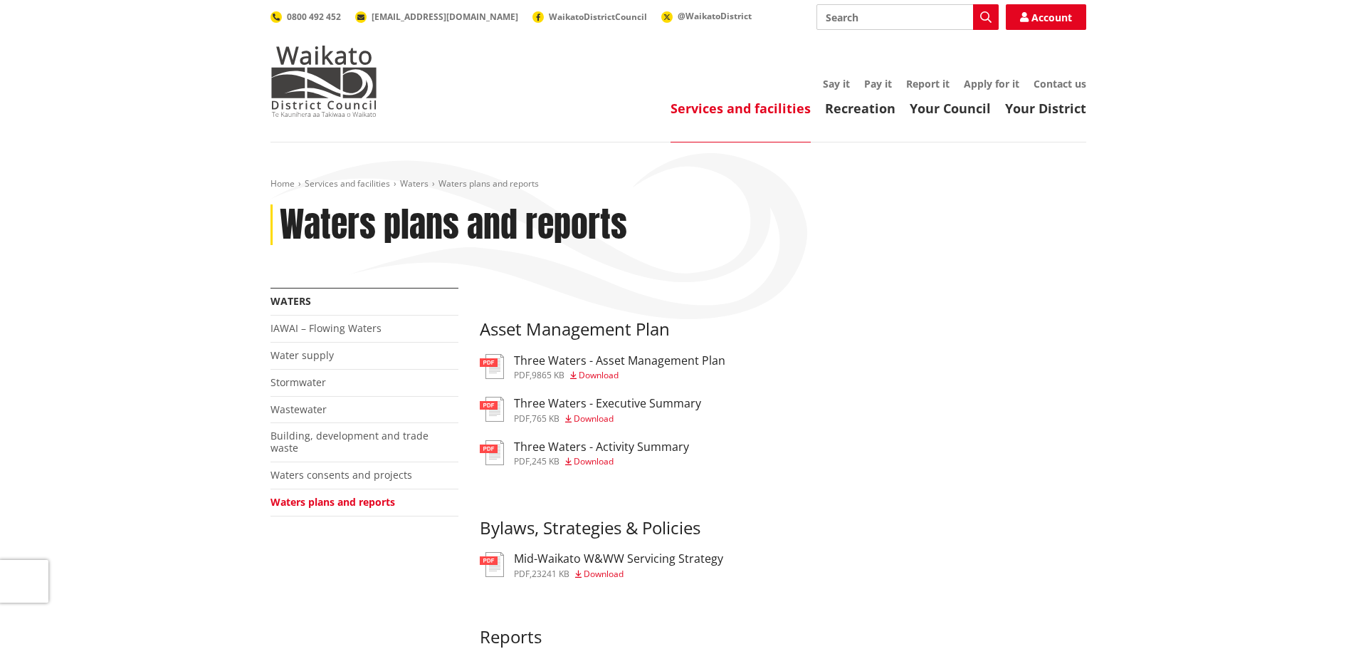
scroll to position [214, 0]
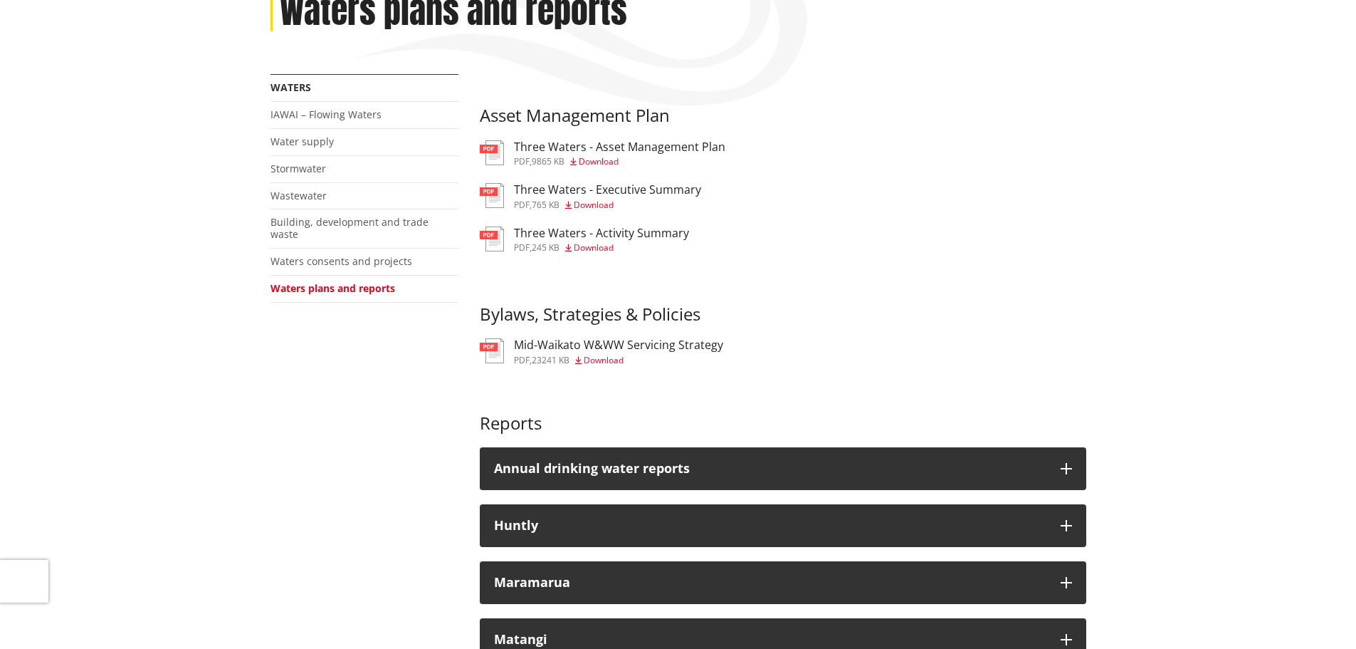
click at [608, 346] on h3 "Mid-Waikato W&WW Servicing Strategy" at bounding box center [618, 345] width 209 height 14
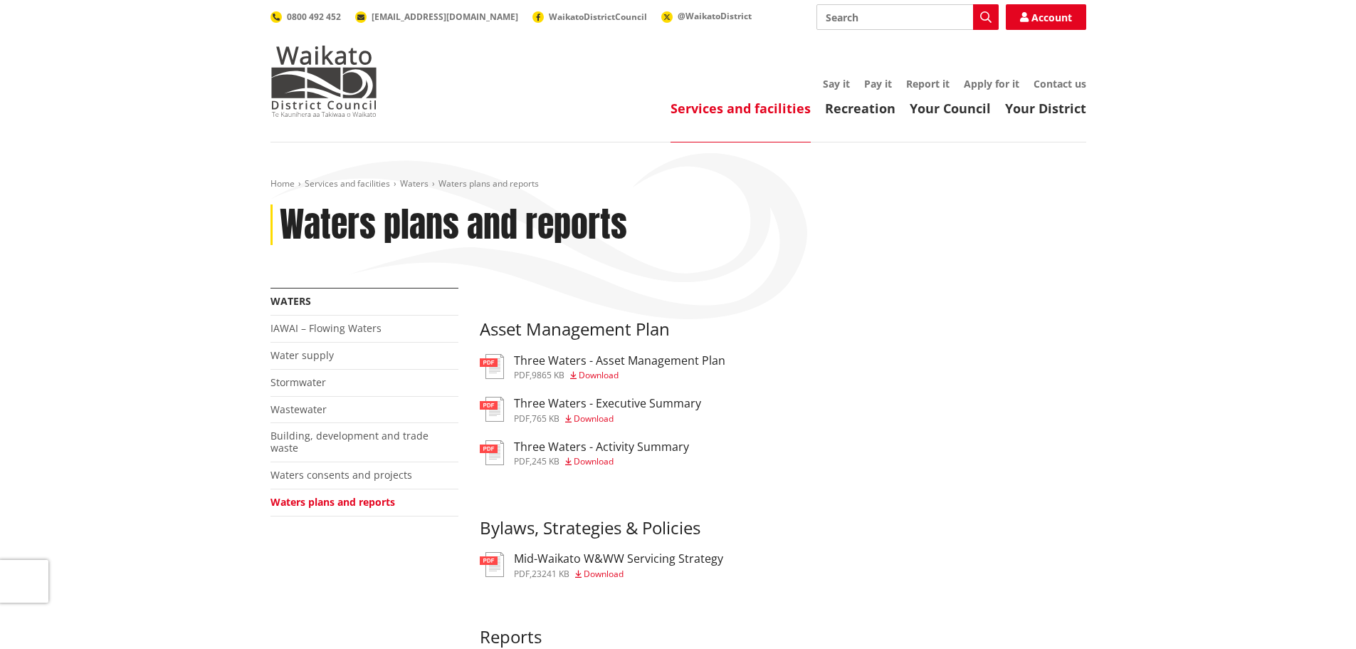
click at [857, 26] on input "Search" at bounding box center [908, 17] width 182 height 26
type input "bylaws"
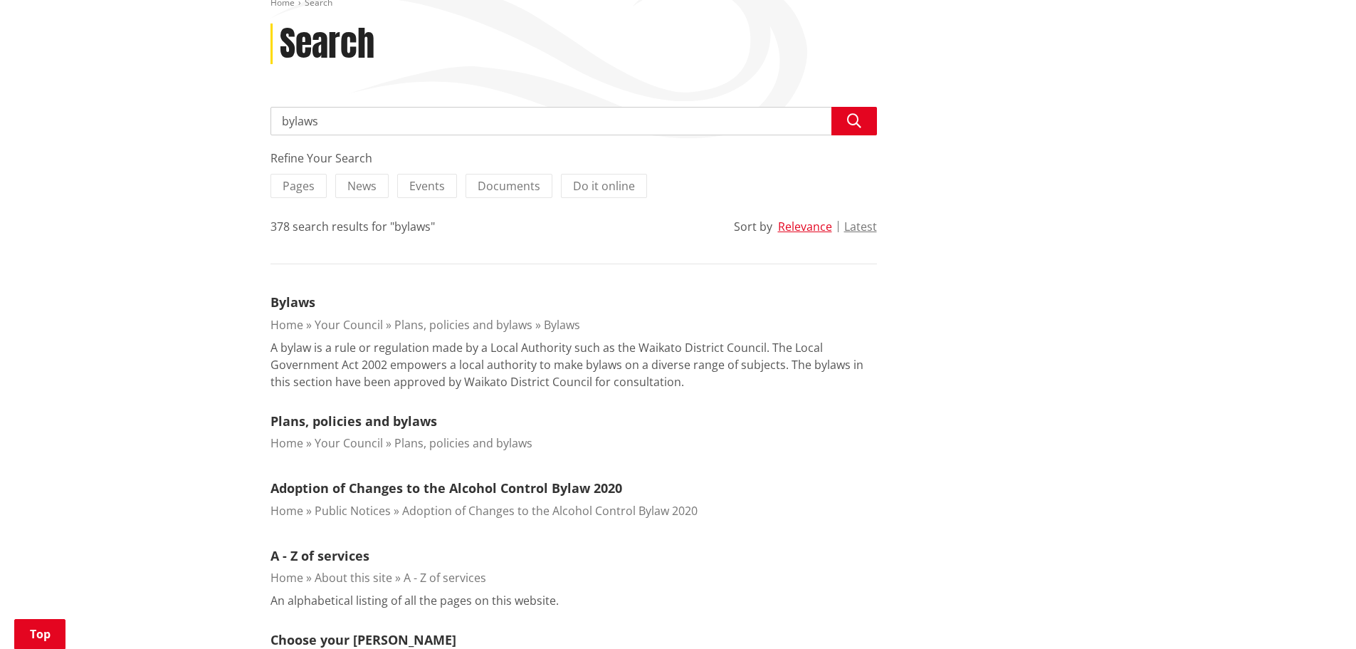
scroll to position [214, 0]
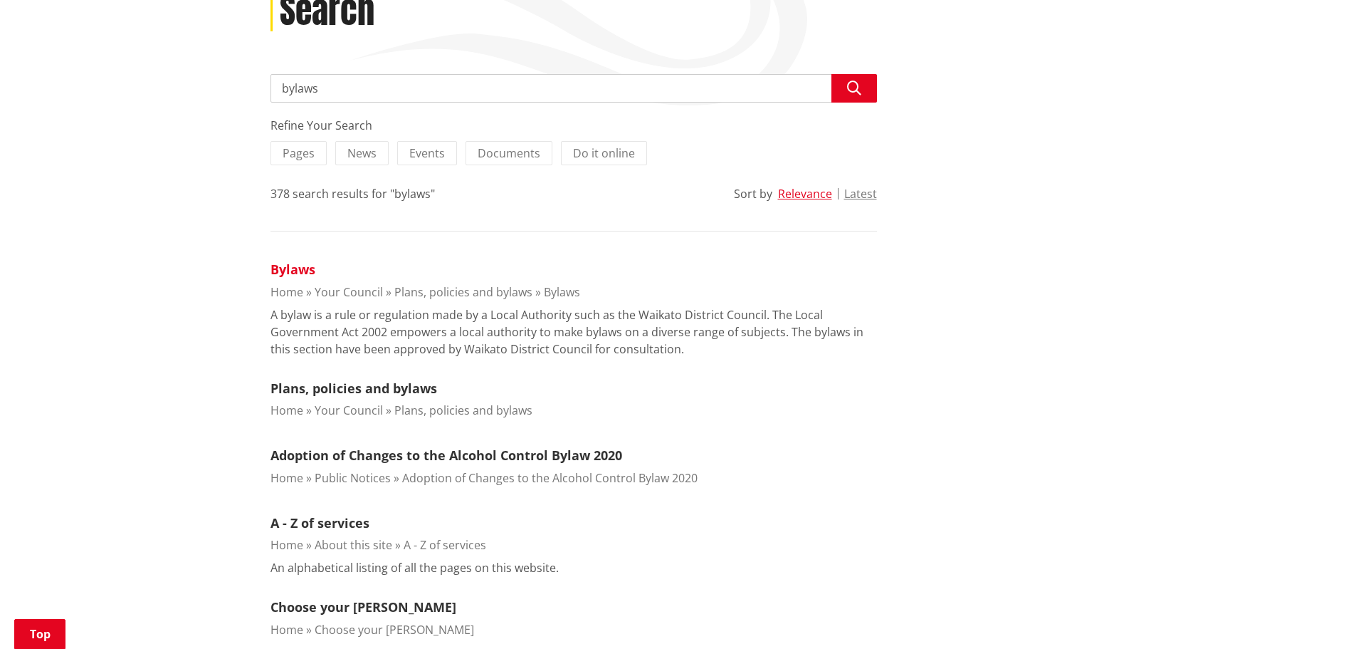
click at [304, 272] on link "Bylaws" at bounding box center [293, 269] width 45 height 17
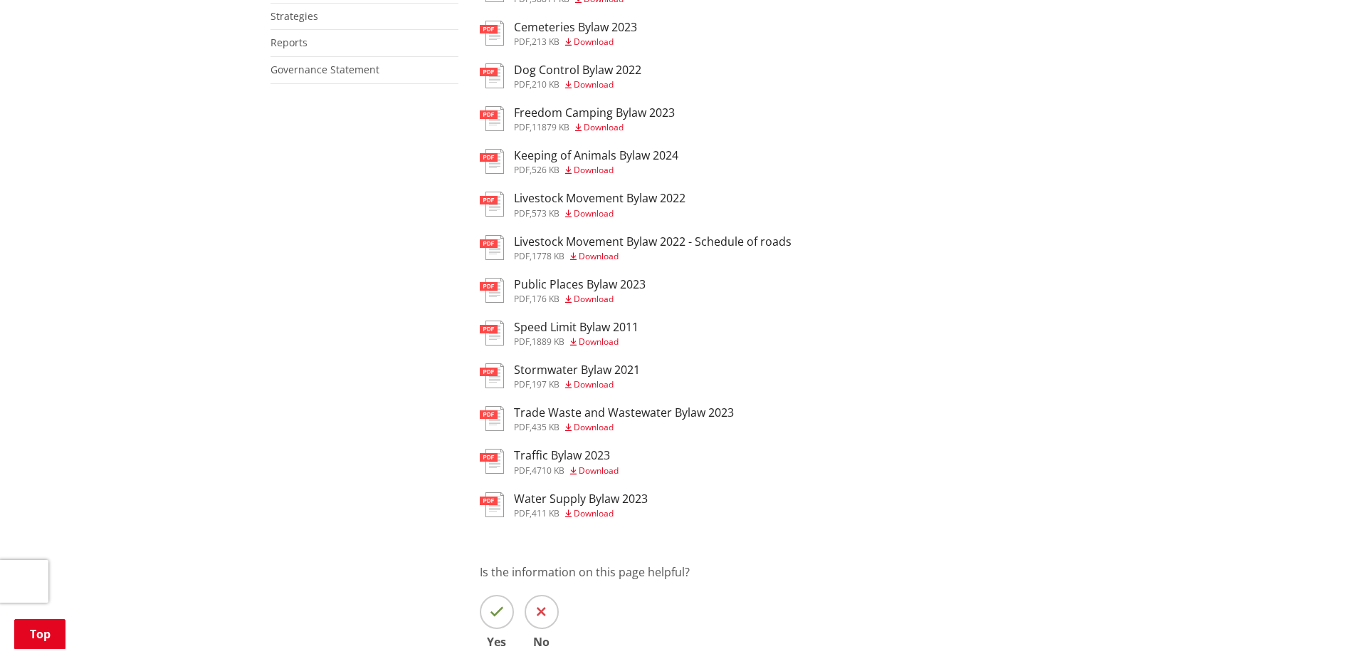
scroll to position [427, 0]
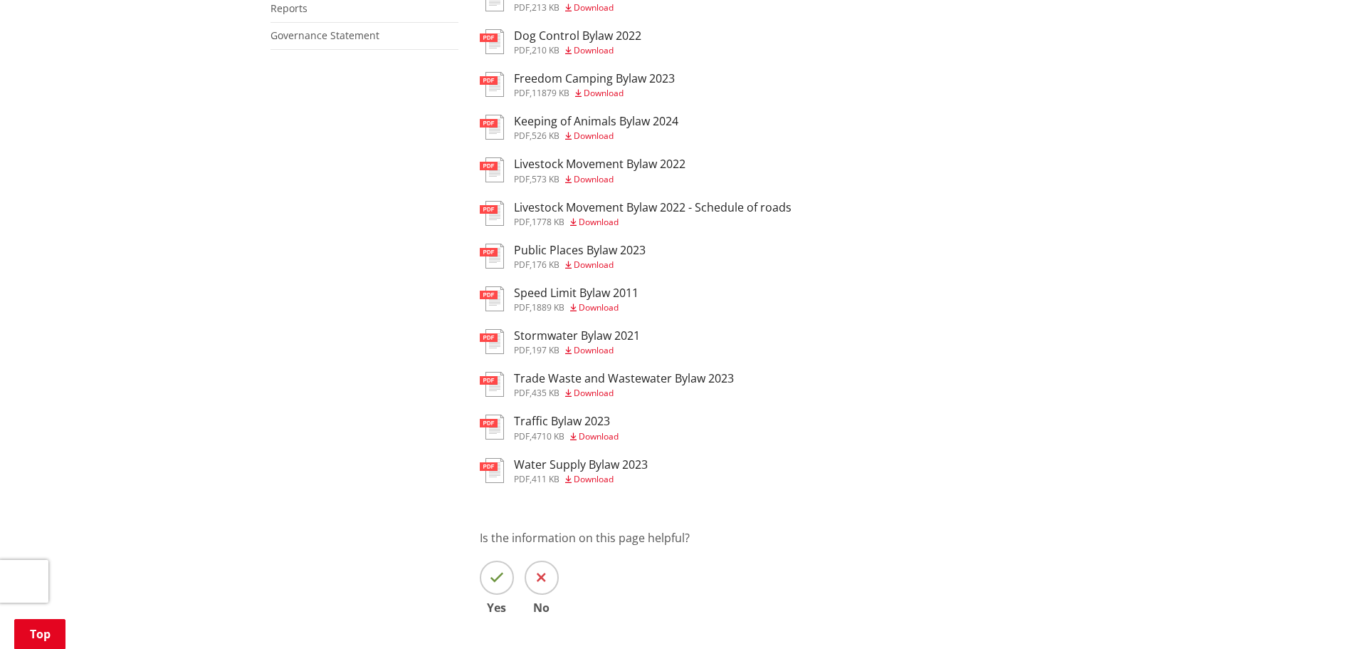
click at [603, 473] on span "Download" at bounding box center [594, 479] width 40 height 12
